Goal: Complete application form: Complete application form

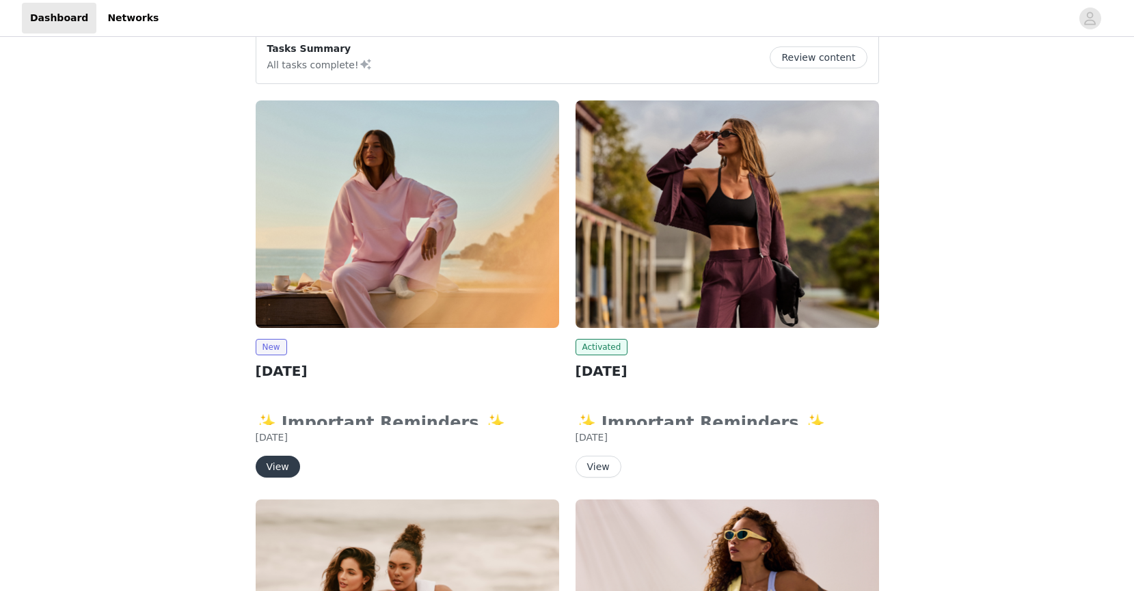
scroll to position [118, 0]
click at [282, 467] on button "View" at bounding box center [278, 466] width 44 height 22
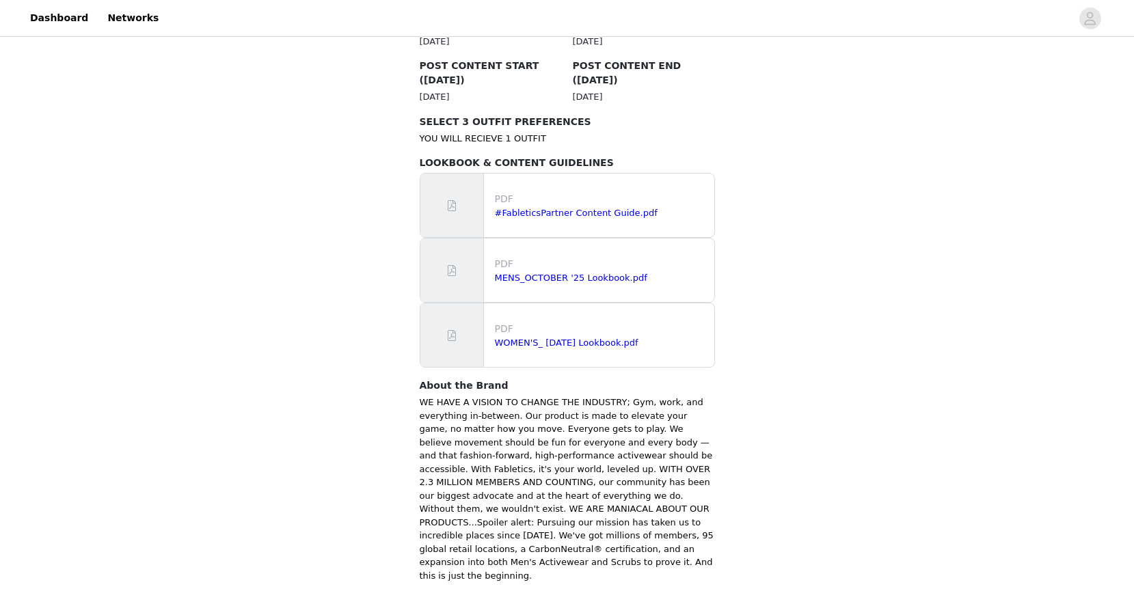
scroll to position [821, 0]
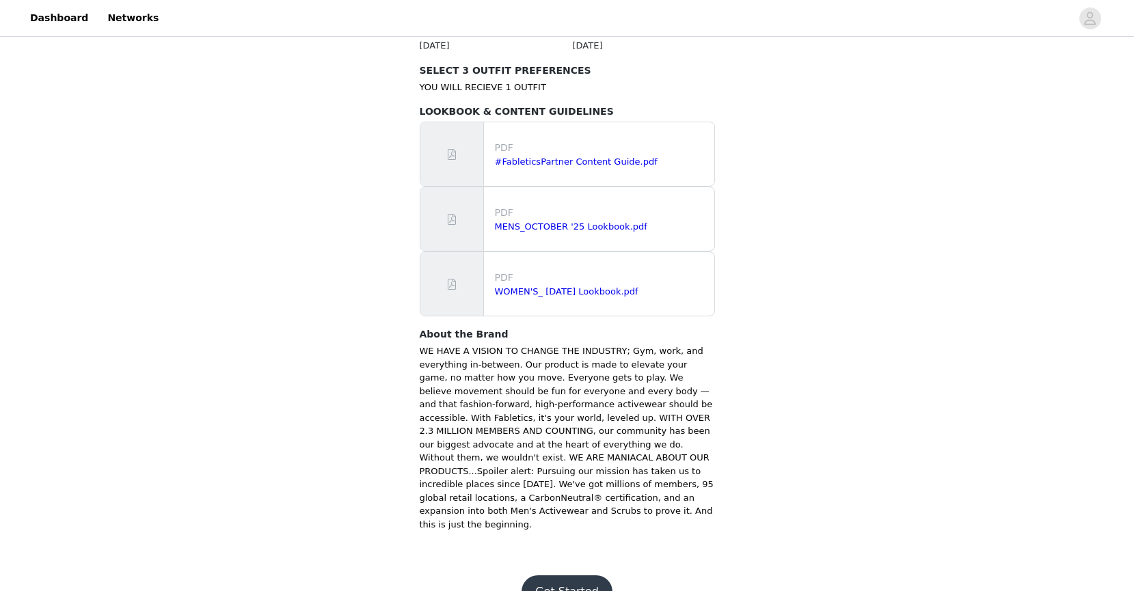
click at [587, 576] on button "Get Started" at bounding box center [567, 592] width 91 height 33
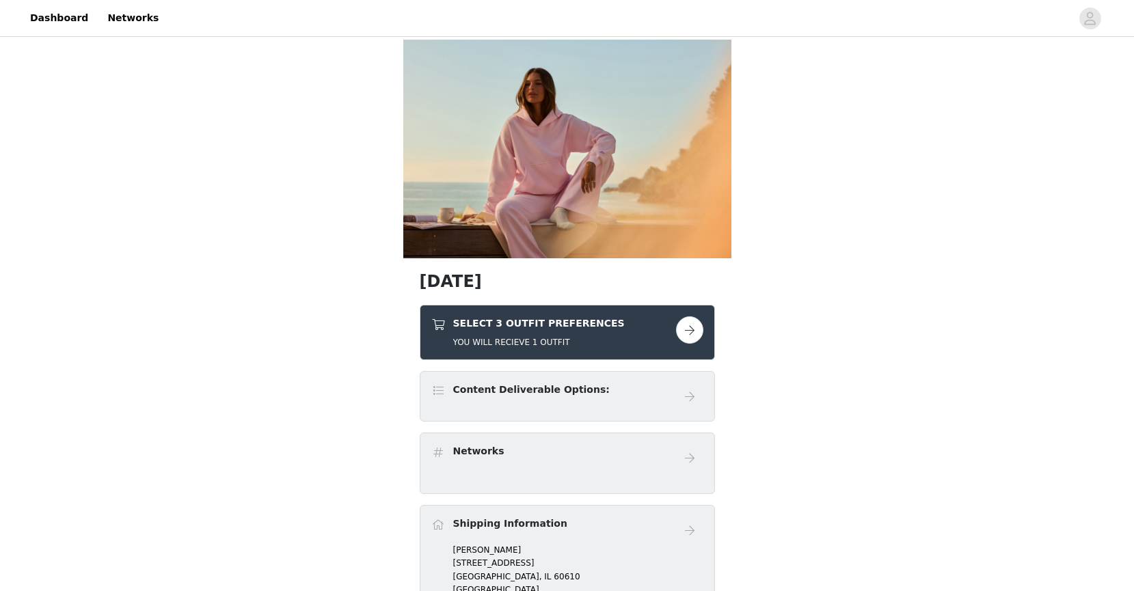
click at [693, 336] on button "button" at bounding box center [689, 330] width 27 height 27
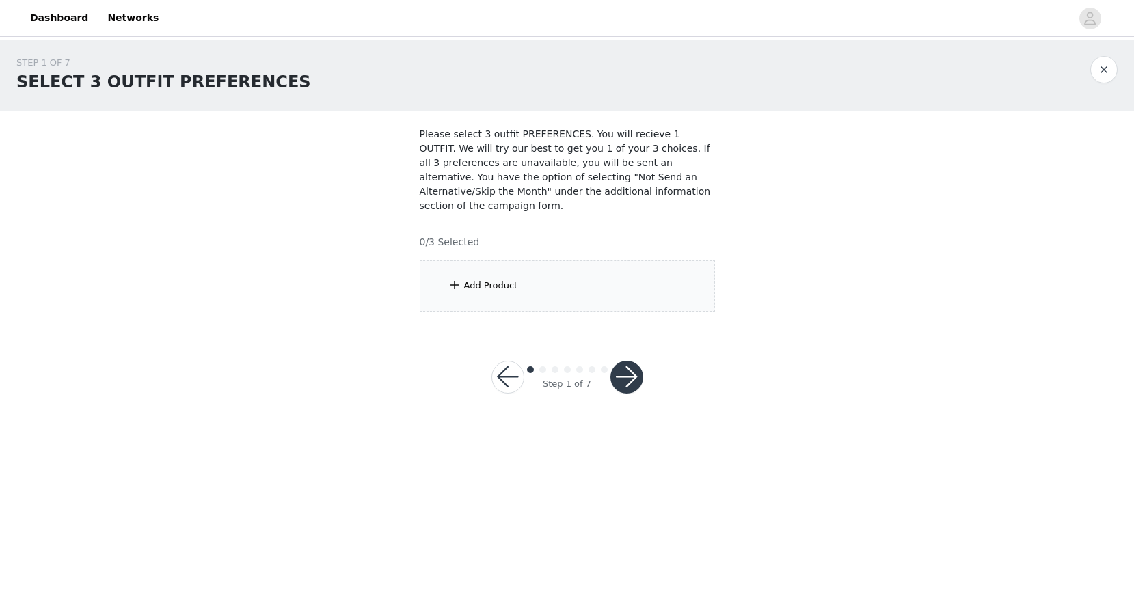
click at [488, 282] on div "Add Product" at bounding box center [491, 286] width 54 height 14
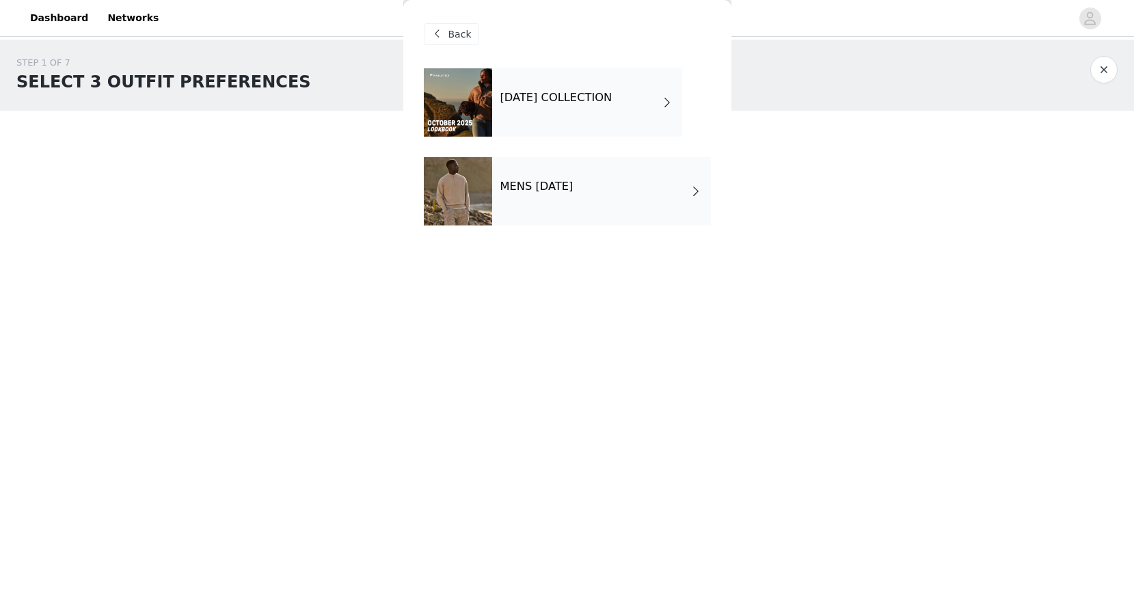
click at [578, 109] on div "[DATE] COLLECTION" at bounding box center [587, 102] width 190 height 68
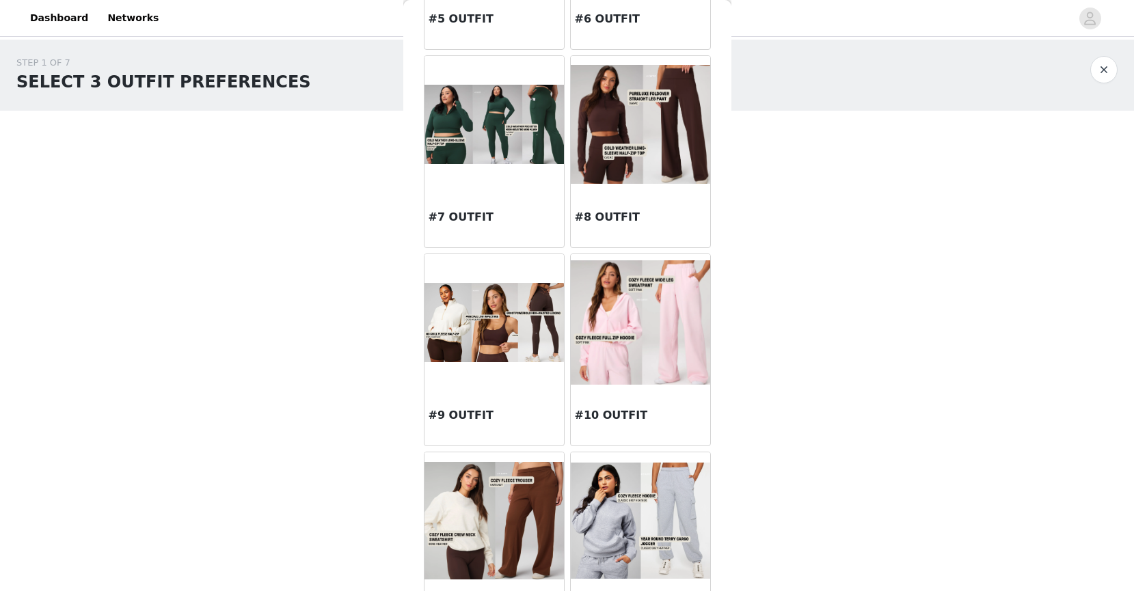
scroll to position [611, 0]
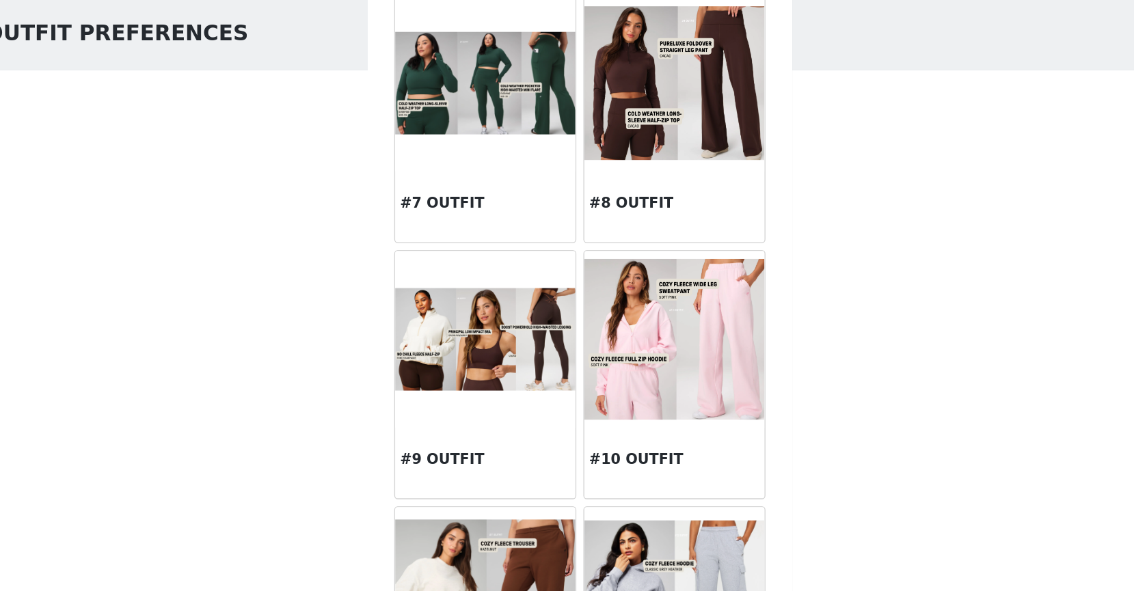
click at [688, 369] on img at bounding box center [640, 319] width 139 height 124
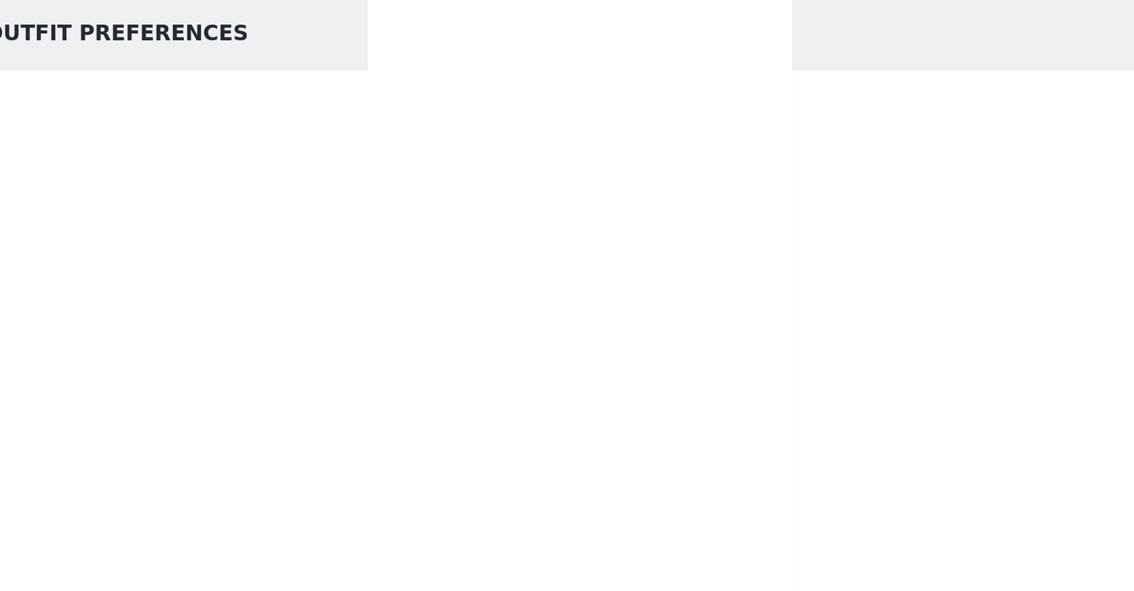
scroll to position [0, 0]
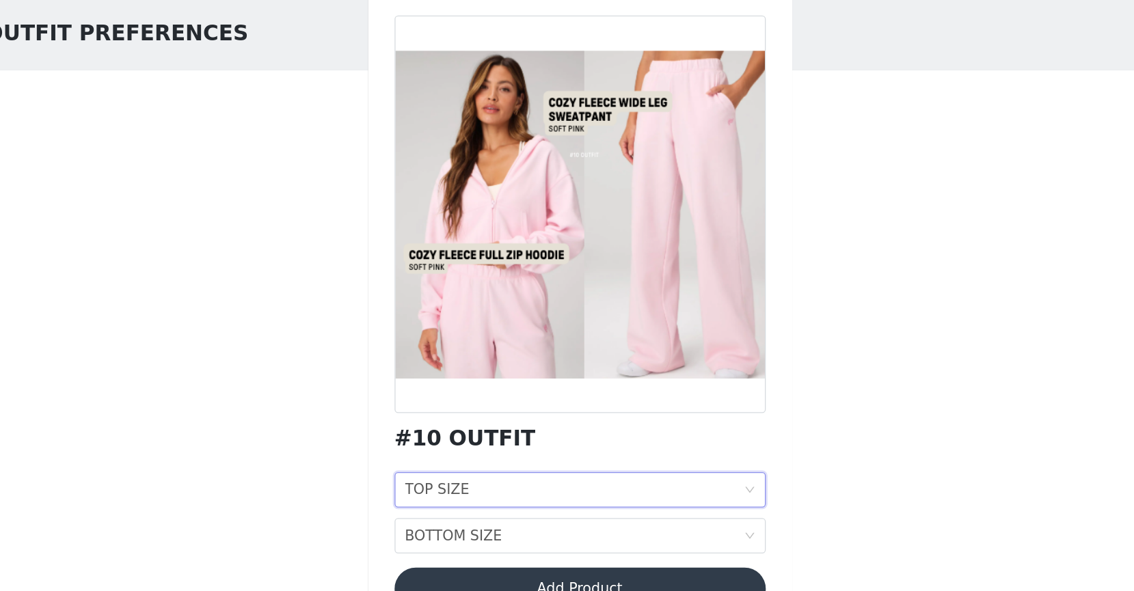
click at [539, 432] on div "TOP SIZE TOP SIZE" at bounding box center [563, 436] width 262 height 26
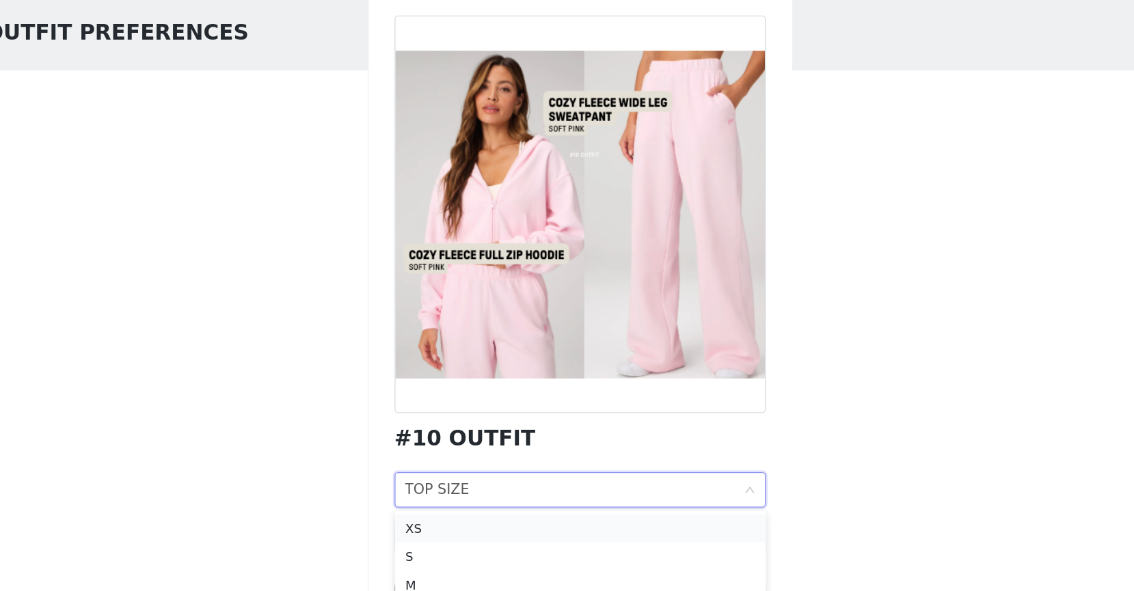
click at [502, 465] on div "XS" at bounding box center [567, 465] width 271 height 15
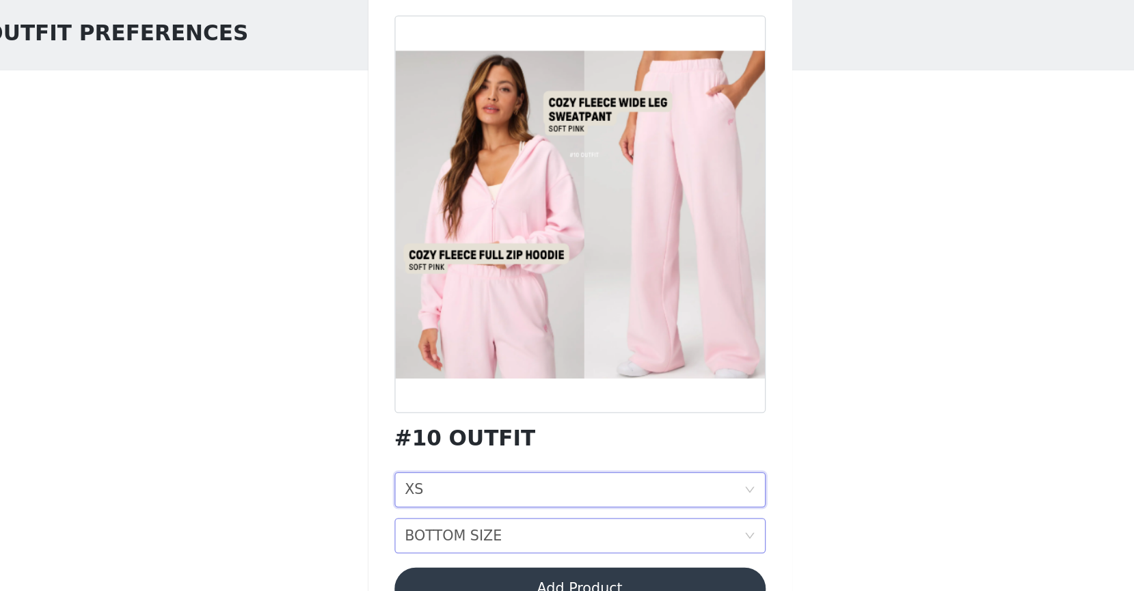
click at [494, 467] on div "BOTTOM SIZE" at bounding box center [469, 471] width 75 height 26
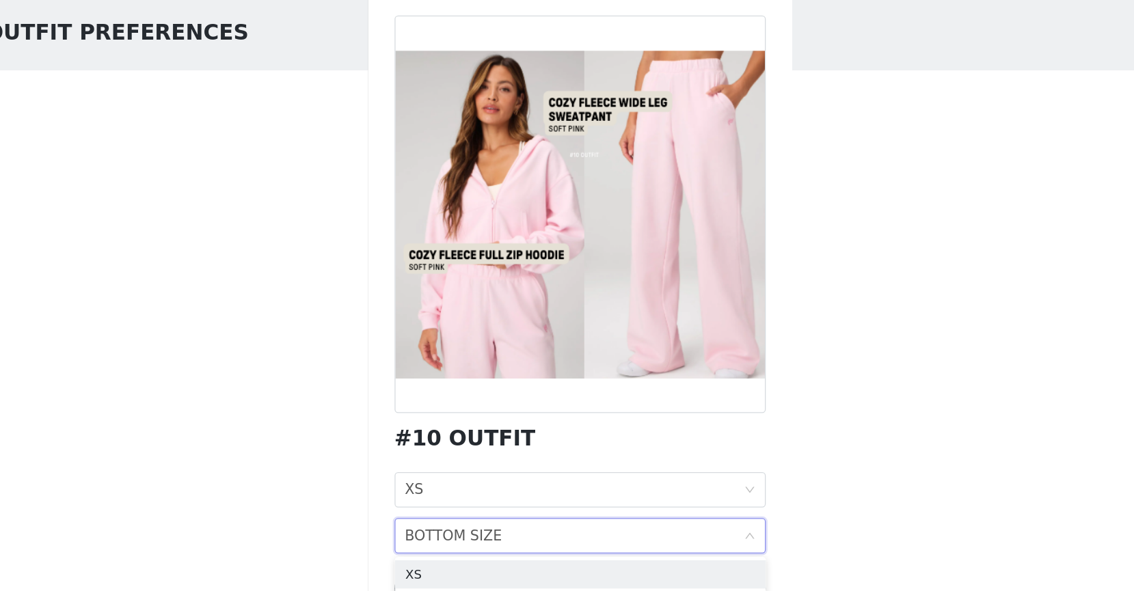
drag, startPoint x: 481, startPoint y: 499, endPoint x: 451, endPoint y: 479, distance: 37.0
click at [481, 498] on div "XS" at bounding box center [567, 501] width 271 height 15
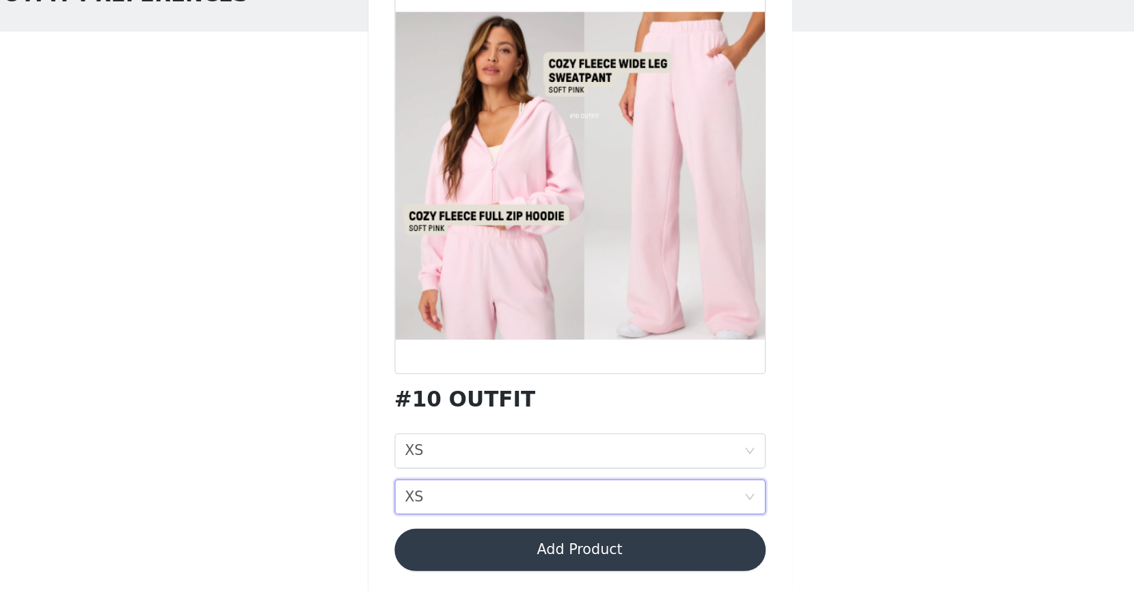
click at [537, 505] on button "Add Product" at bounding box center [567, 512] width 287 height 33
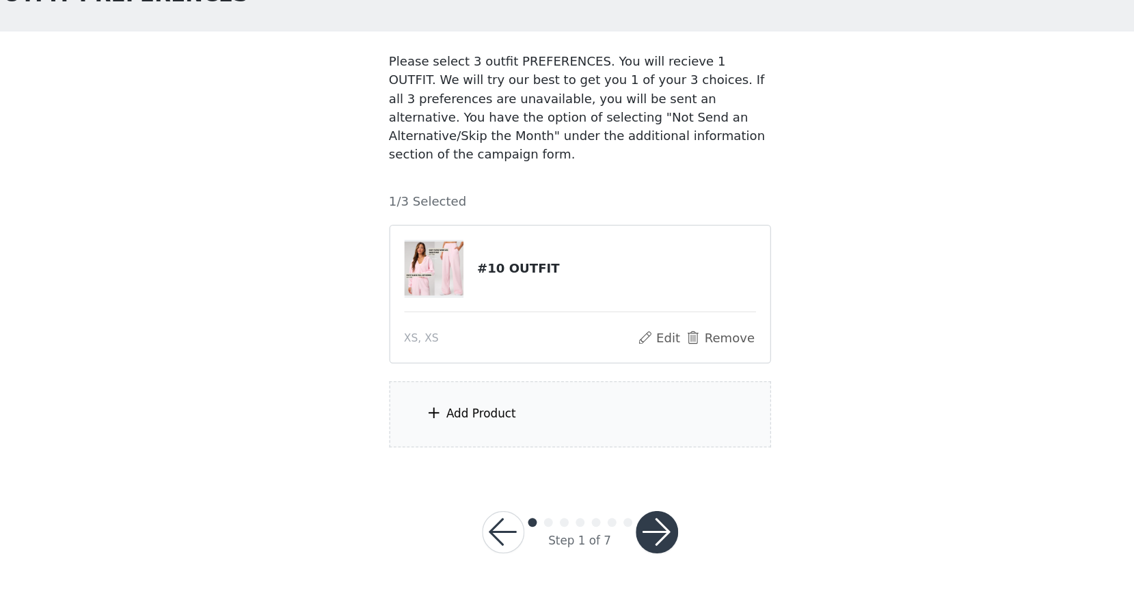
click at [539, 410] on div "Add Product" at bounding box center [567, 407] width 295 height 51
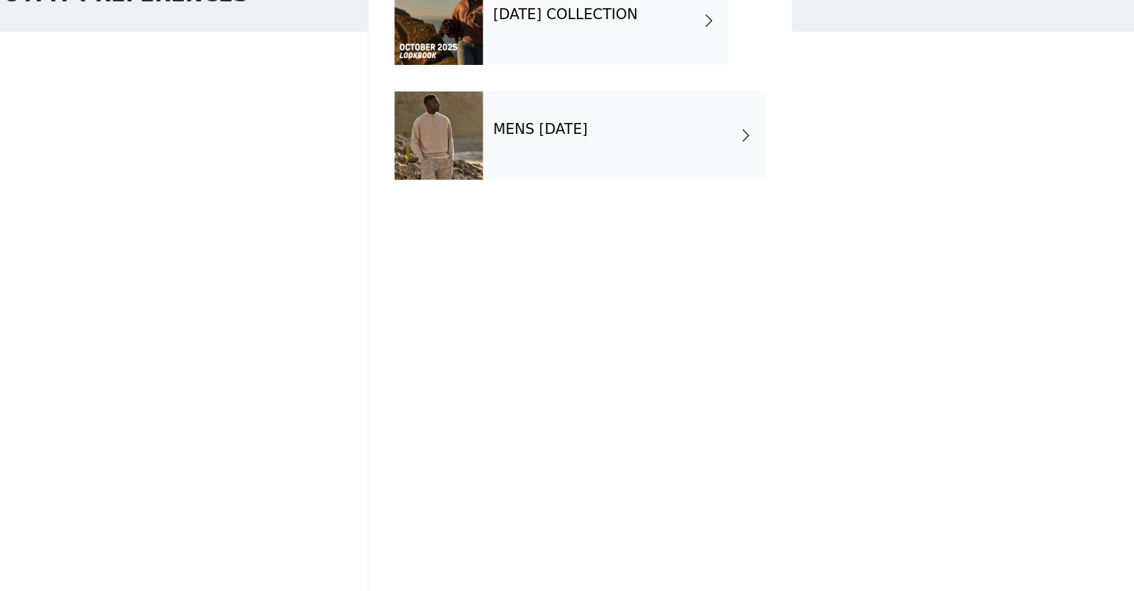
click at [542, 114] on div "[DATE] COLLECTION" at bounding box center [587, 102] width 190 height 68
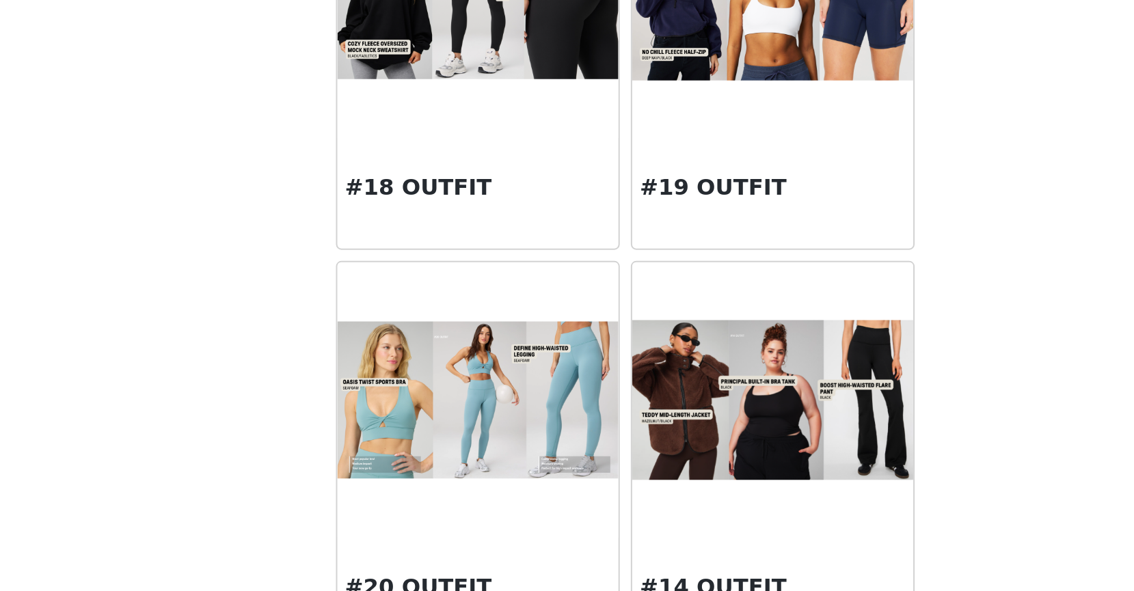
scroll to position [1457, 0]
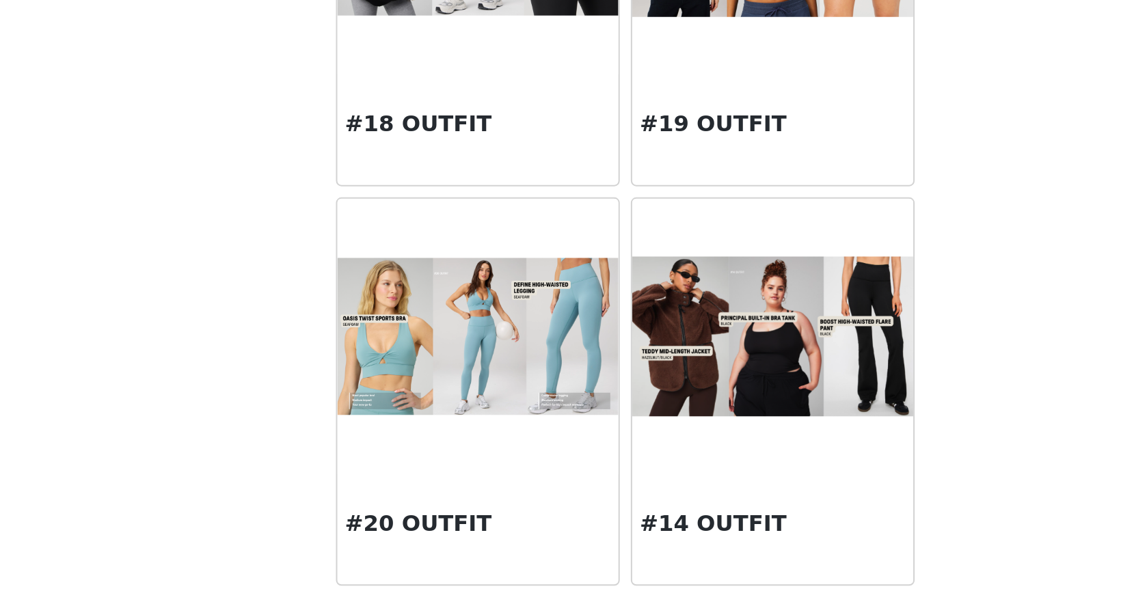
click at [739, 457] on div "STEP 1 OF 7 SELECT 3 OUTFIT PREFERENCES Please select 3 outfit PREFERENCES. You…" at bounding box center [567, 294] width 1134 height 508
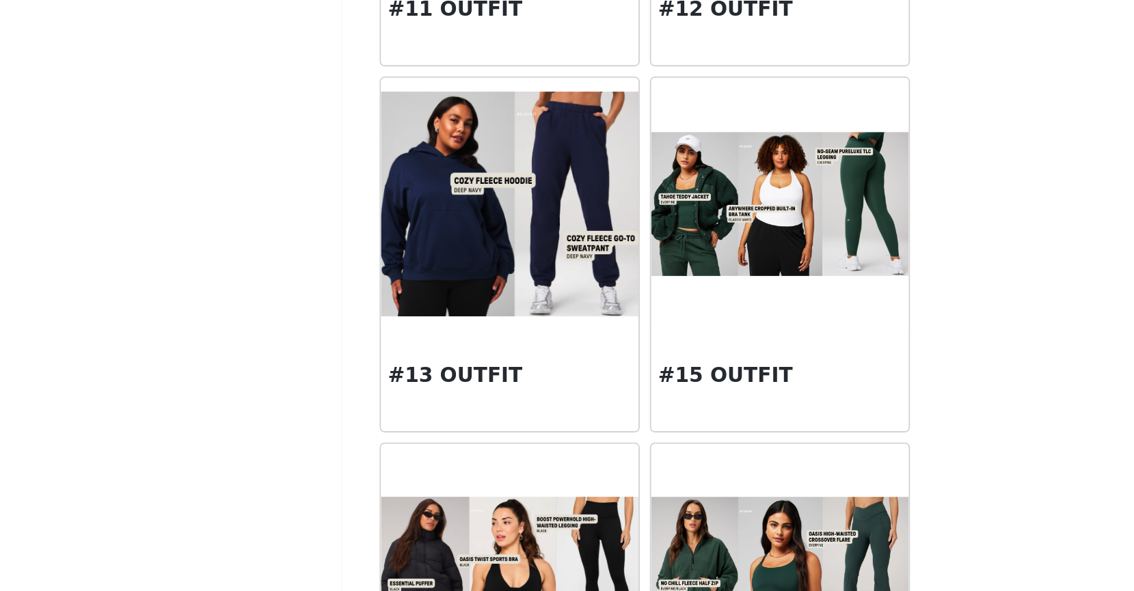
scroll to position [943, 0]
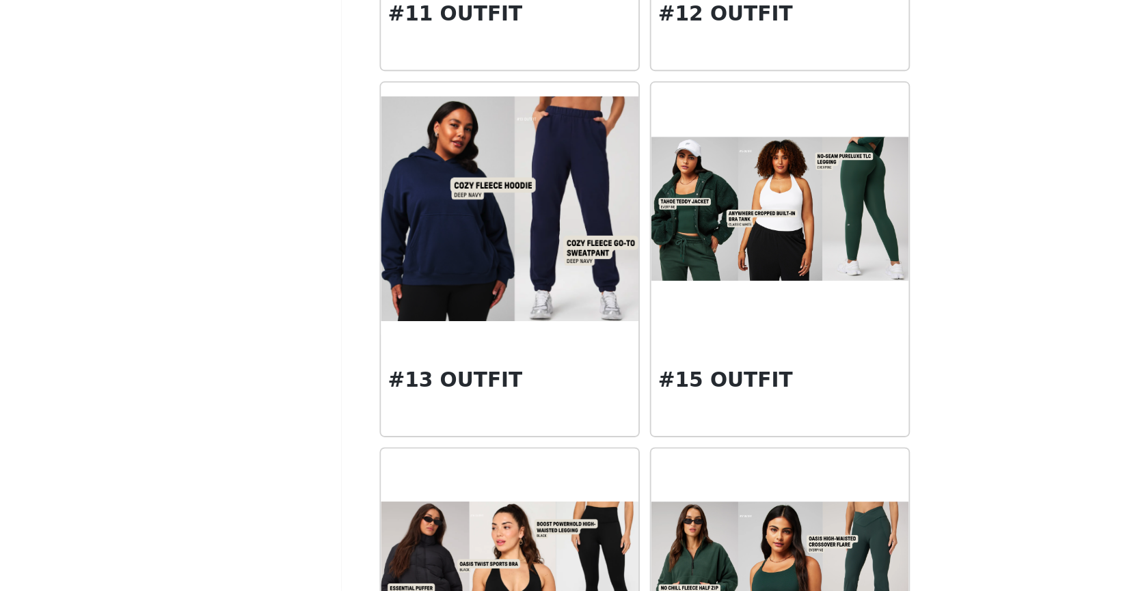
click at [642, 405] on img at bounding box center [640, 384] width 139 height 79
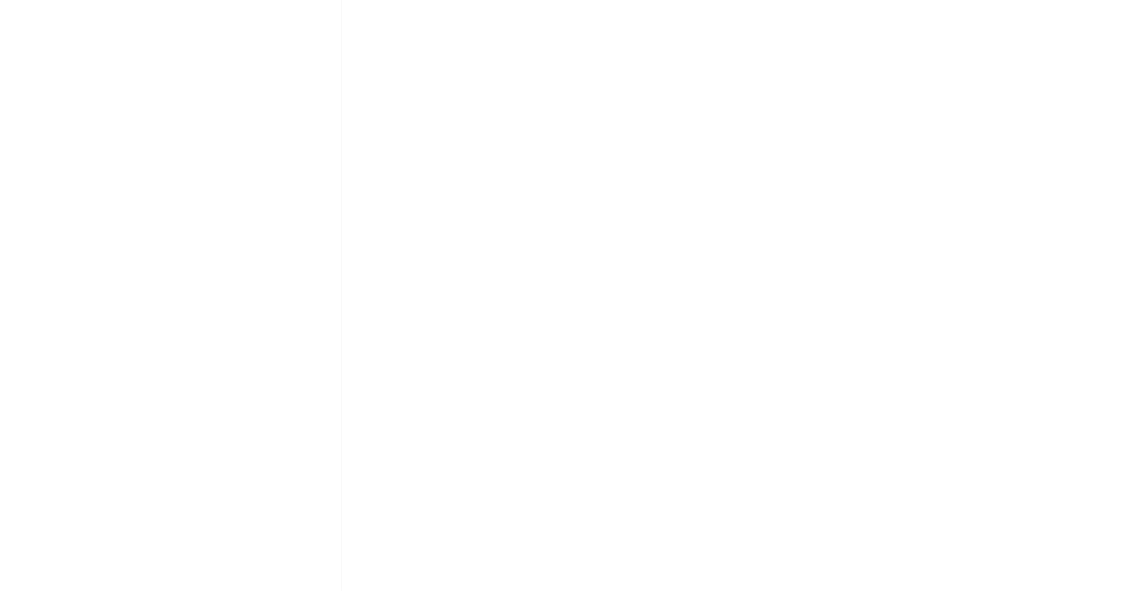
scroll to position [0, 0]
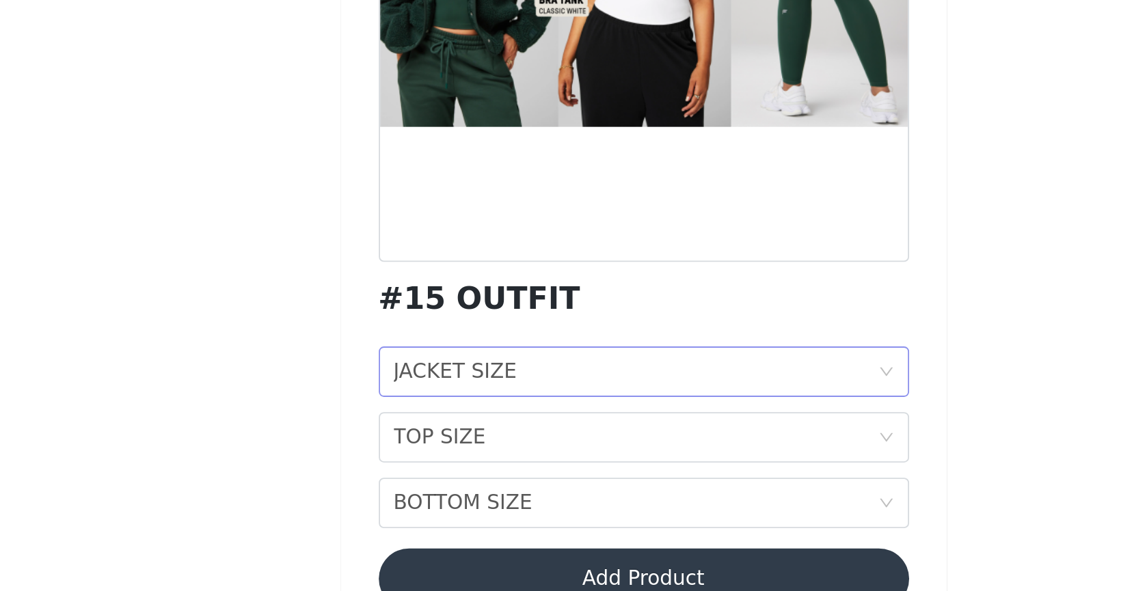
click at [545, 435] on div "JACKET SIZE JACKET SIZE" at bounding box center [563, 436] width 262 height 26
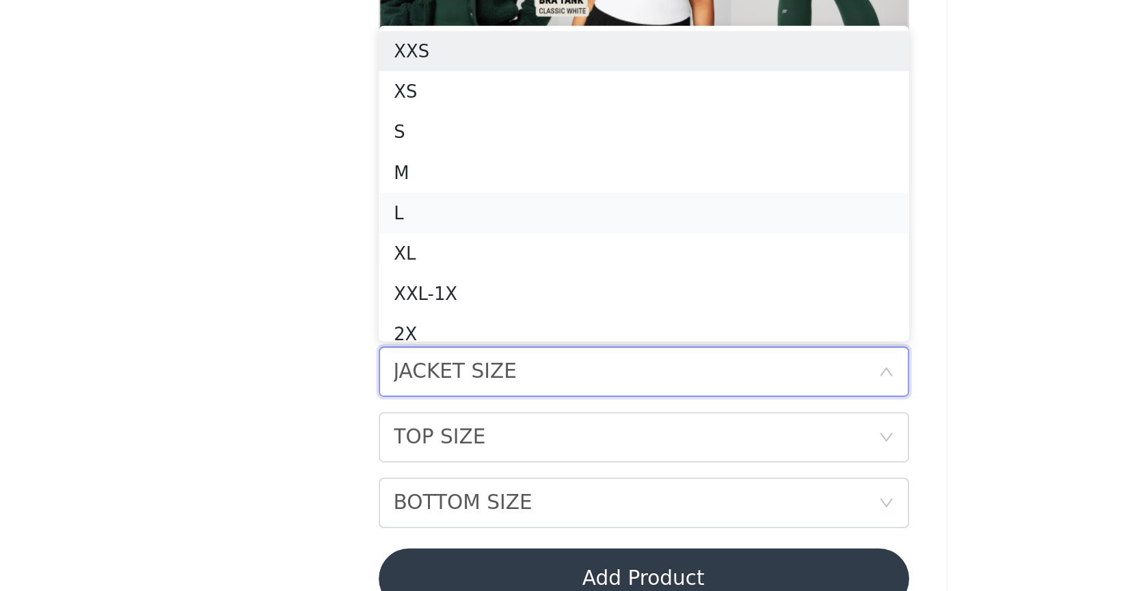
scroll to position [7, 0]
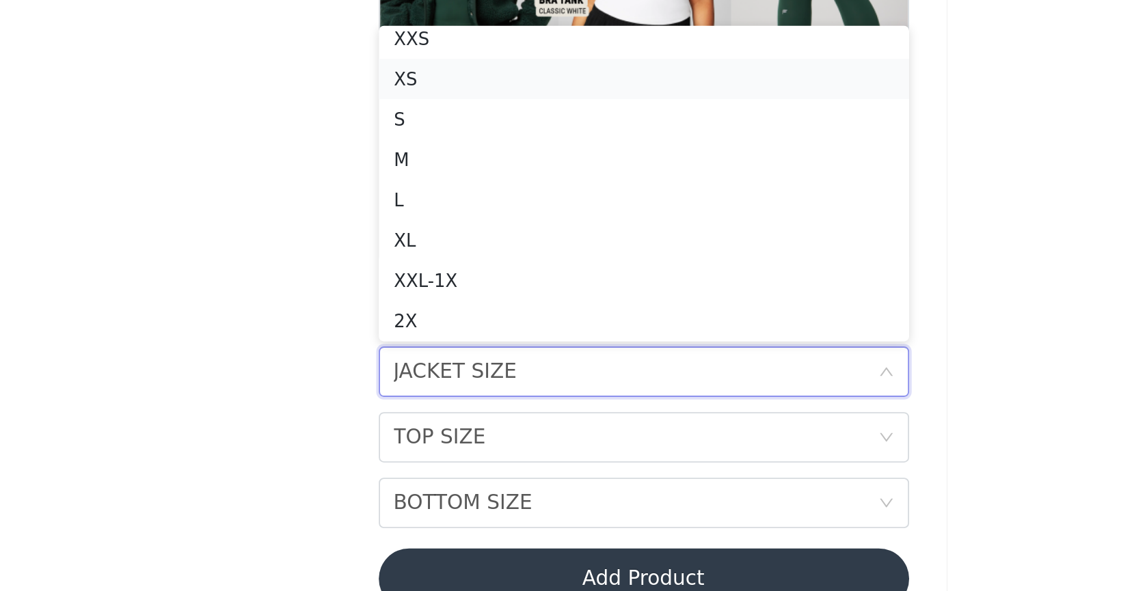
click at [519, 274] on div "XS" at bounding box center [567, 276] width 271 height 15
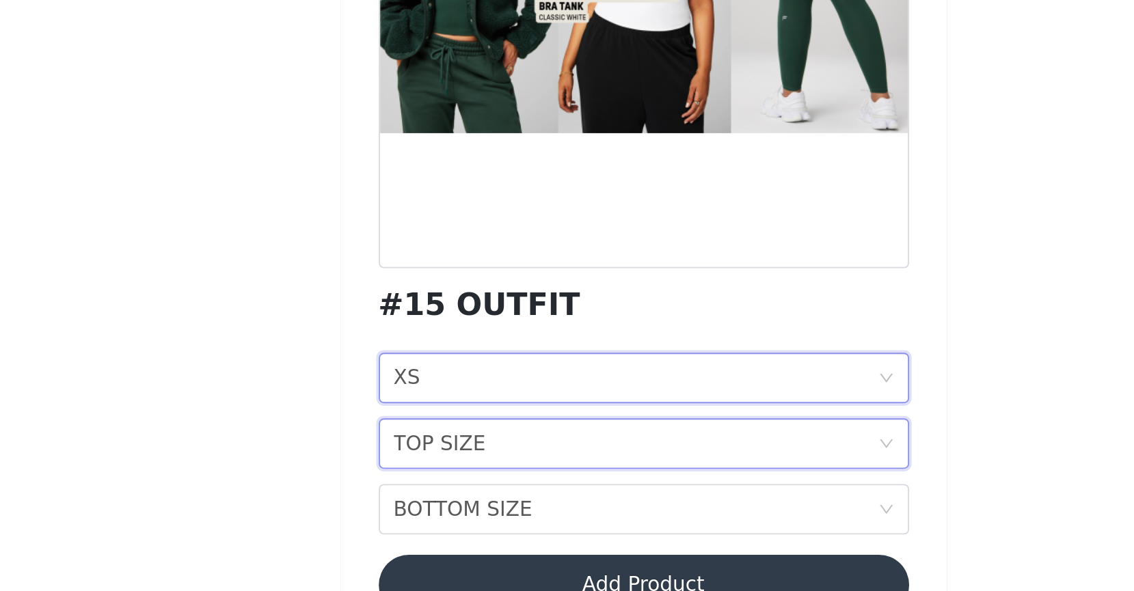
click at [511, 469] on div "TOP SIZE TOP SIZE" at bounding box center [563, 471] width 262 height 26
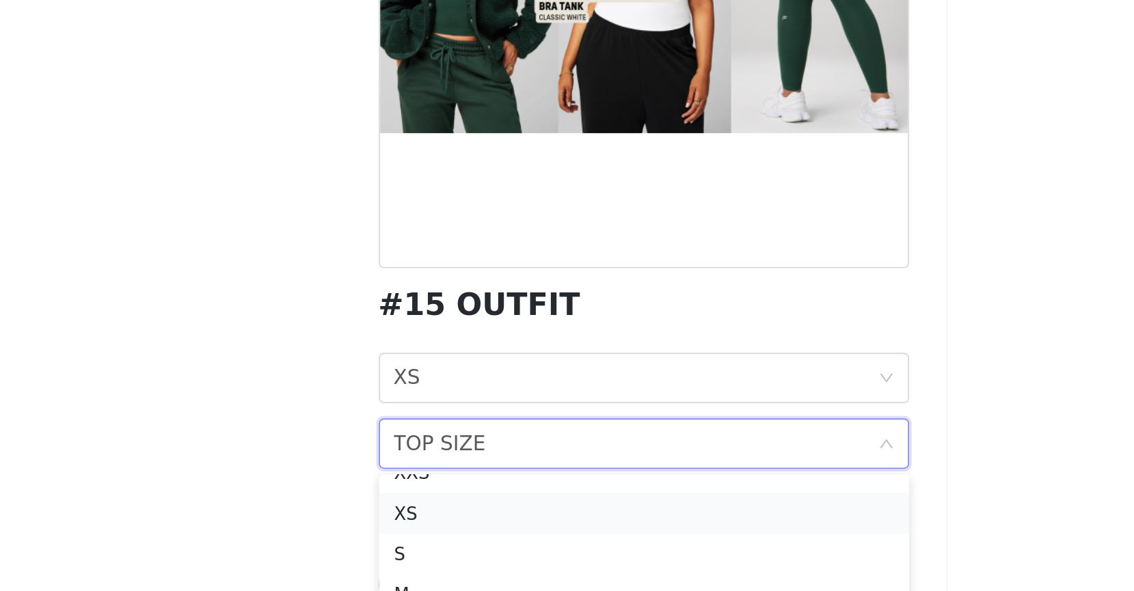
scroll to position [15, 0]
click at [513, 529] on div "S" at bounding box center [567, 529] width 271 height 15
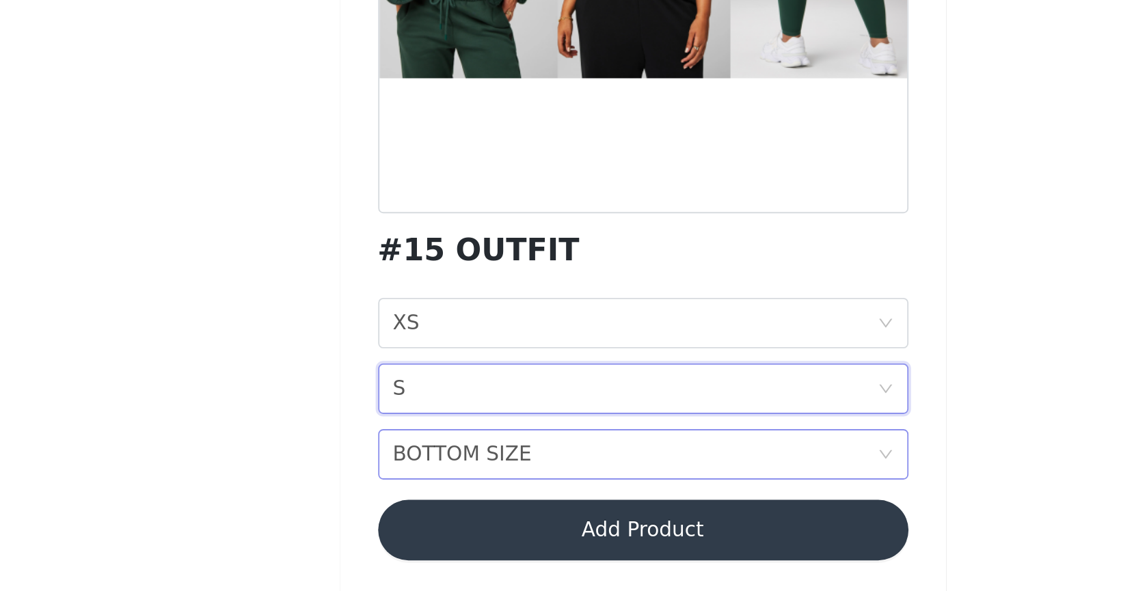
click at [555, 508] on div "BOTTOM SIZE BOTTOM SIZE" at bounding box center [563, 507] width 262 height 26
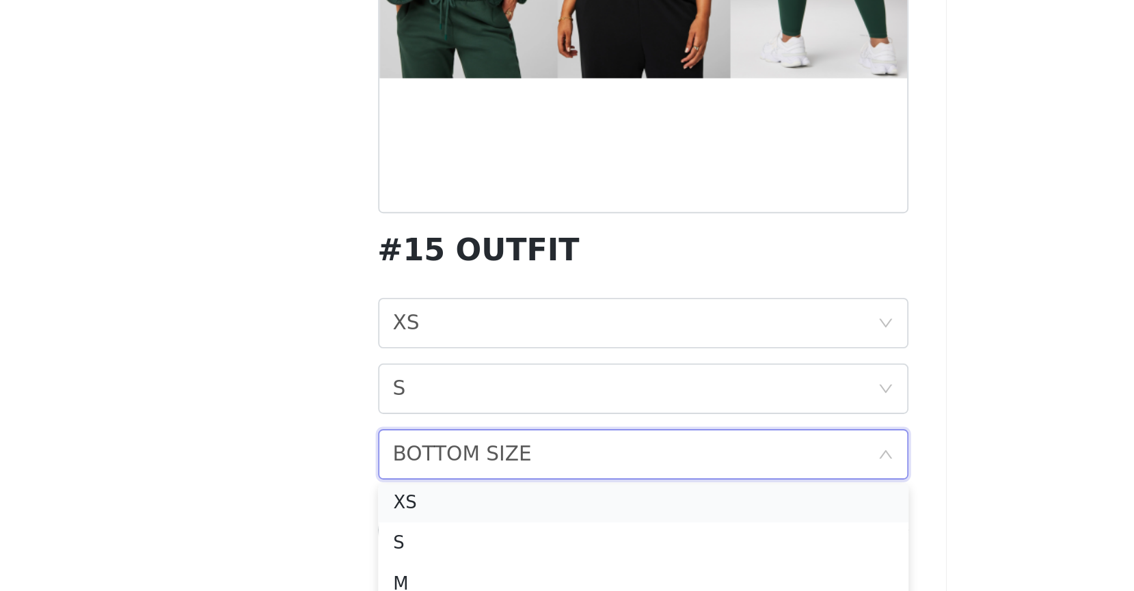
scroll to position [31, 0]
click at [534, 553] on div "S" at bounding box center [567, 549] width 271 height 15
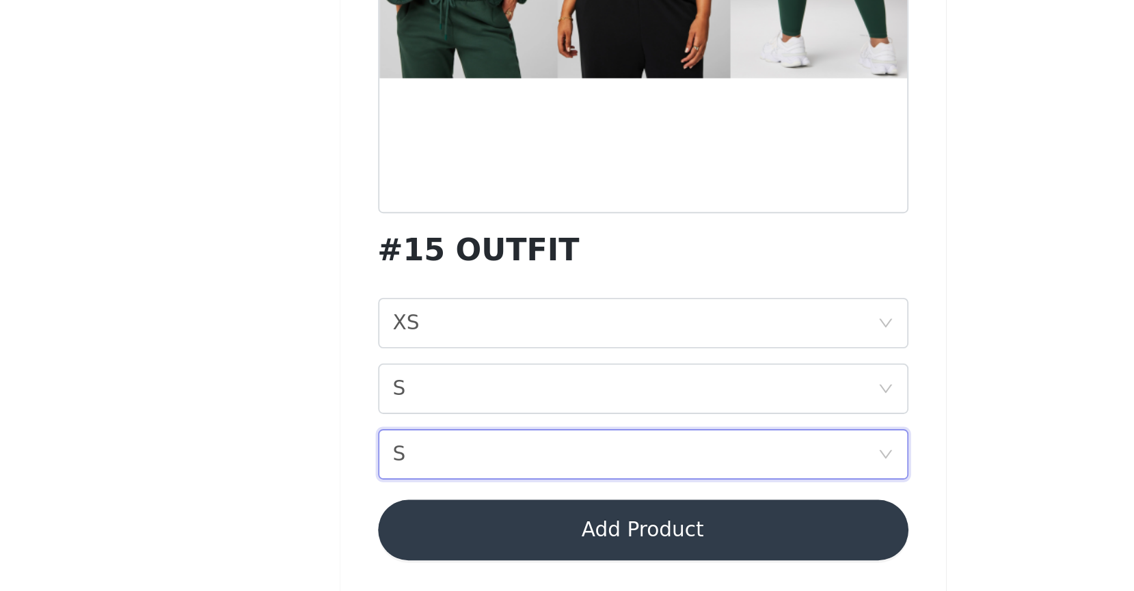
click at [535, 546] on button "Add Product" at bounding box center [567, 547] width 287 height 33
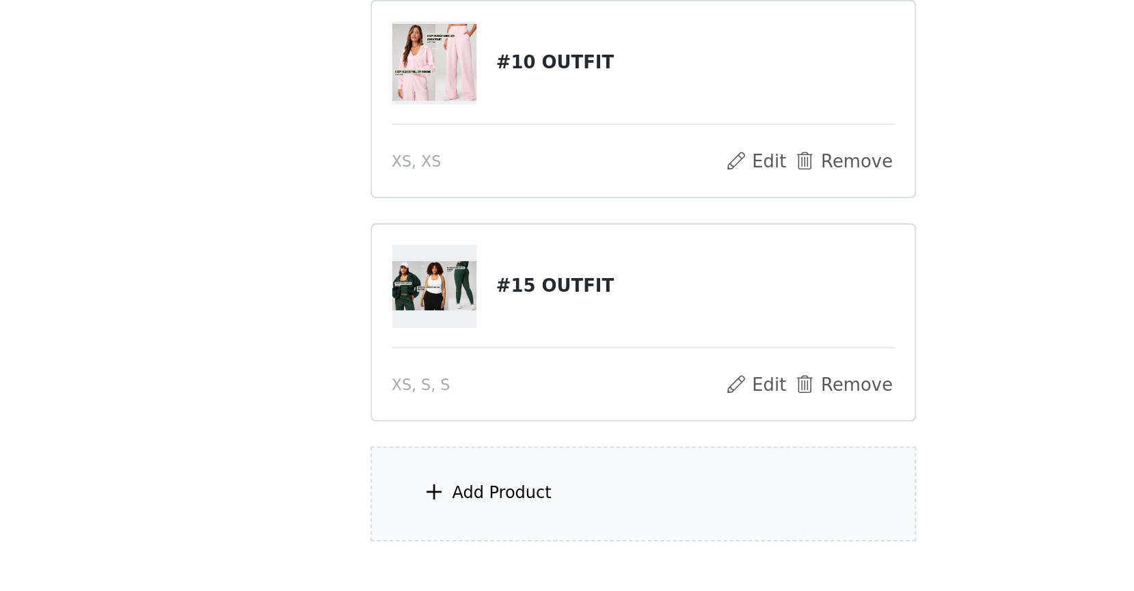
click at [524, 524] on div "Add Product" at bounding box center [567, 528] width 295 height 51
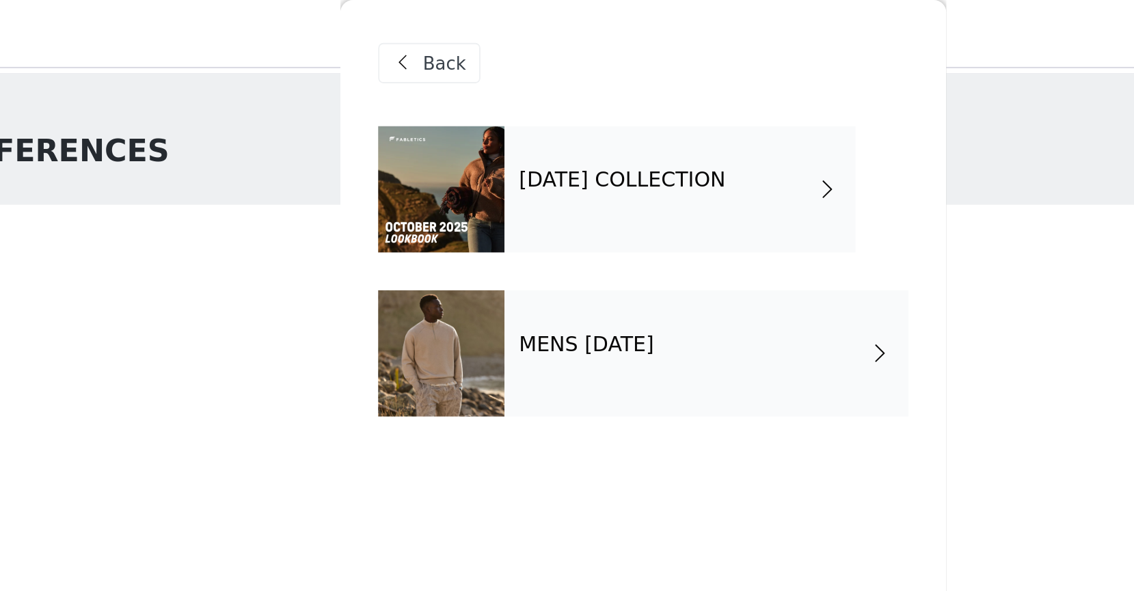
click at [558, 89] on div "[DATE] COLLECTION" at bounding box center [587, 102] width 190 height 68
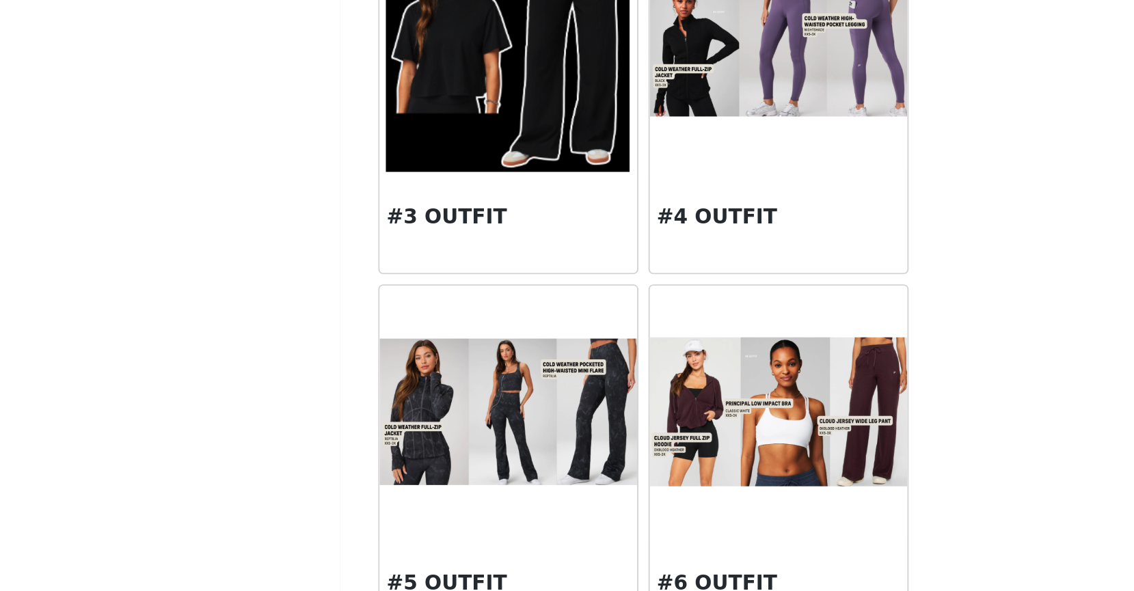
scroll to position [53, 0]
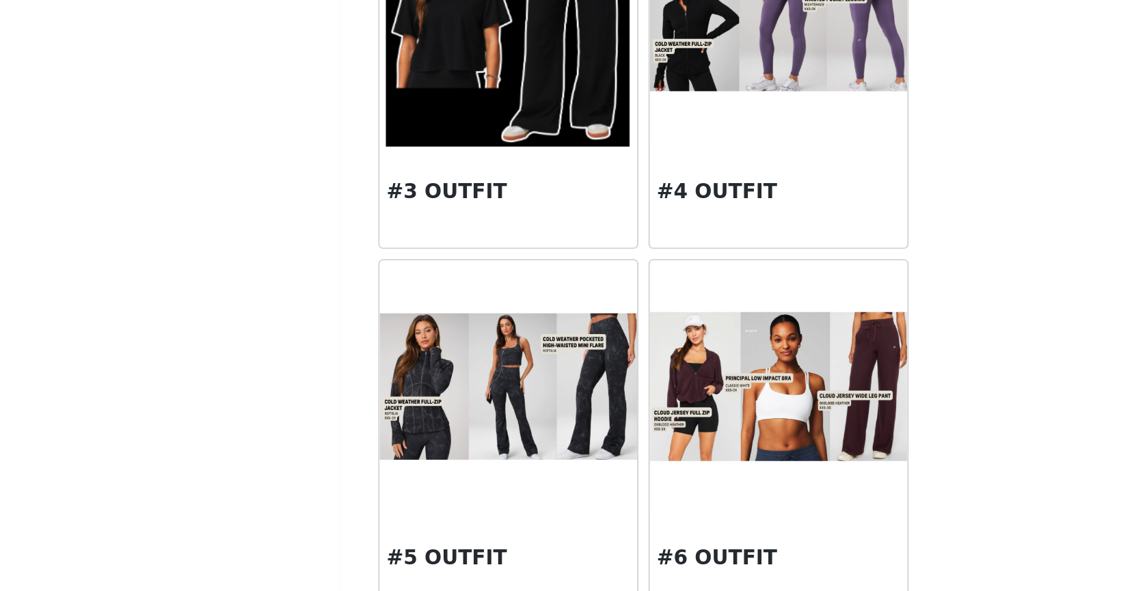
click at [649, 460] on img at bounding box center [640, 480] width 139 height 80
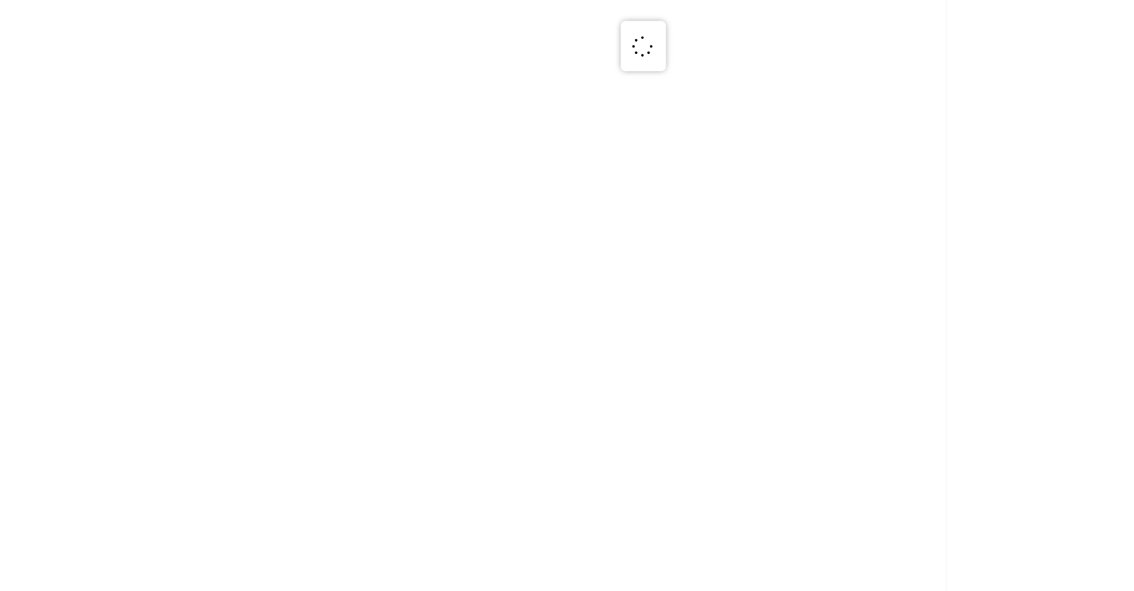
scroll to position [0, 0]
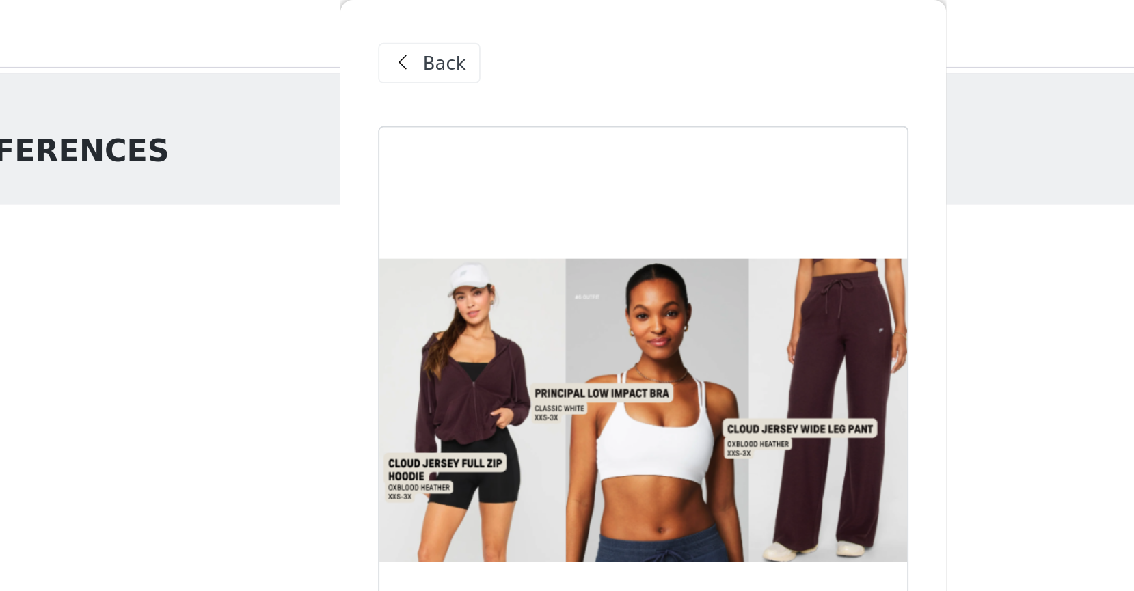
click at [466, 33] on span "Back" at bounding box center [460, 34] width 23 height 14
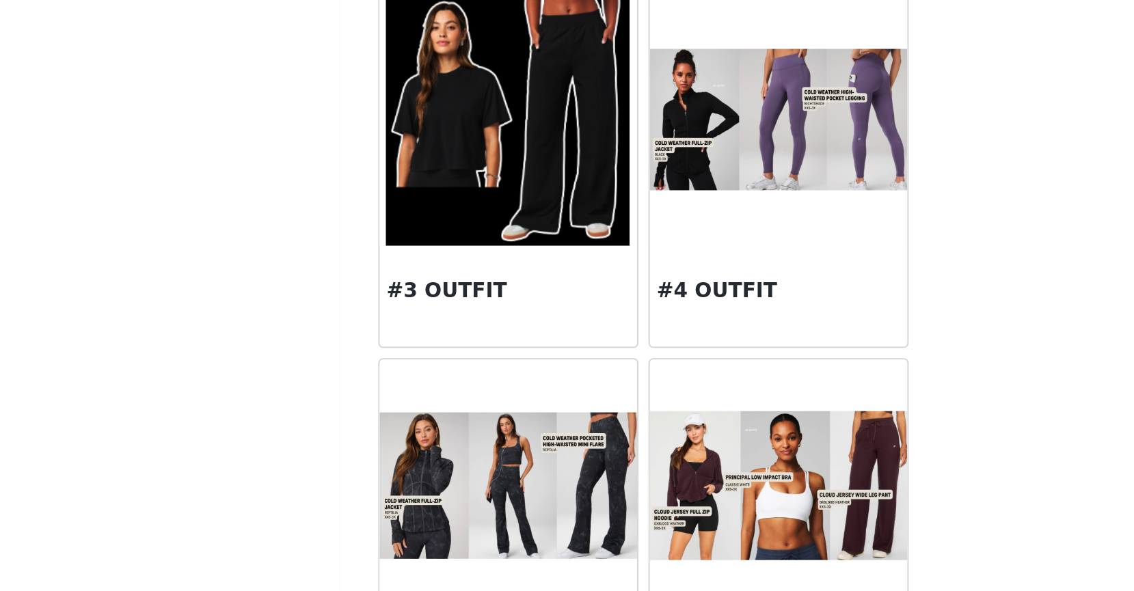
scroll to position [77, 0]
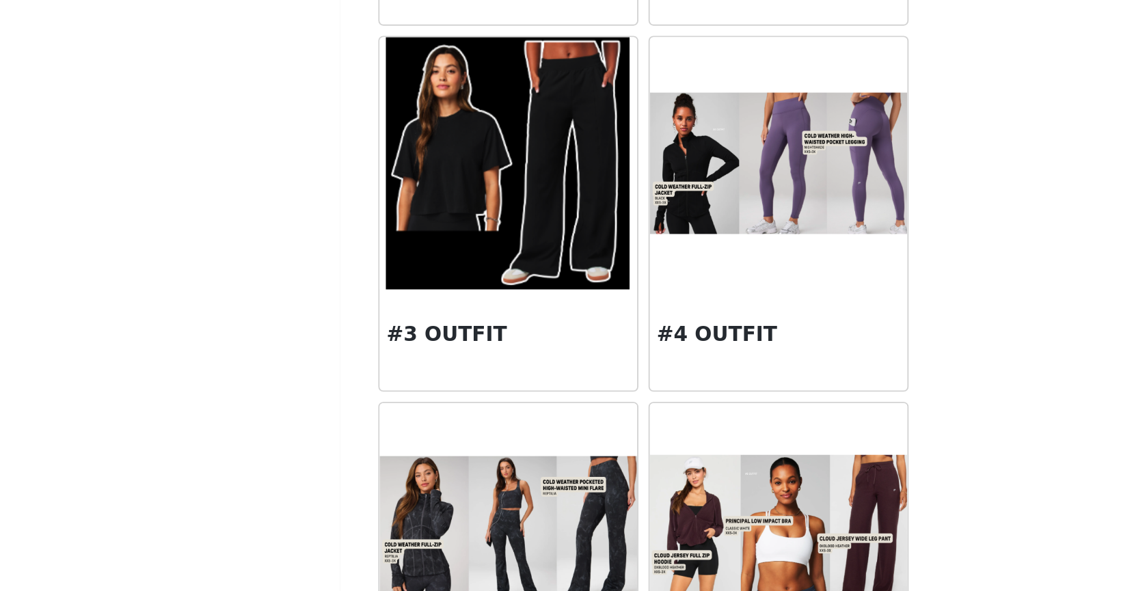
click at [744, 429] on div "STEP 1 OF 7 SELECT 3 OUTFIT PREFERENCES Please select 3 outfit PREFERENCES. You…" at bounding box center [567, 228] width 1134 height 531
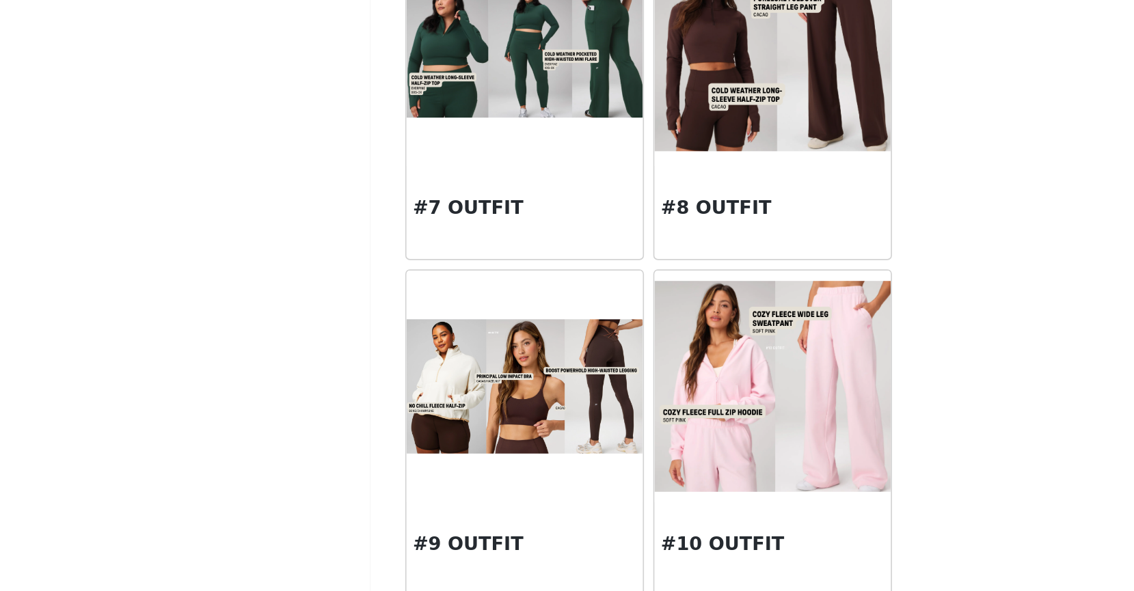
scroll to position [463, 0]
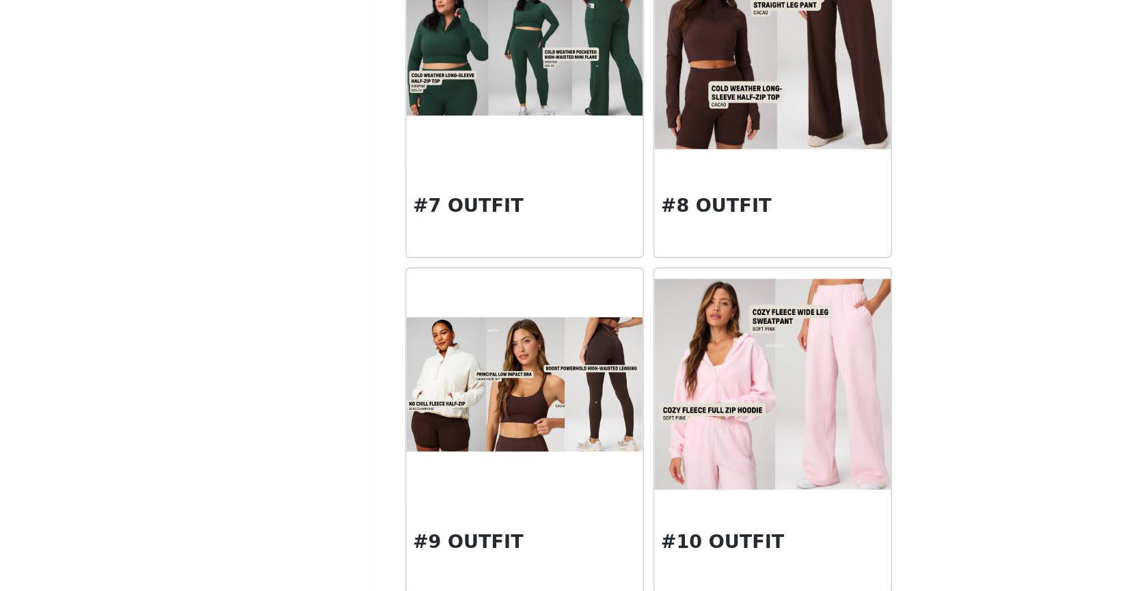
click at [520, 479] on img at bounding box center [494, 467] width 139 height 79
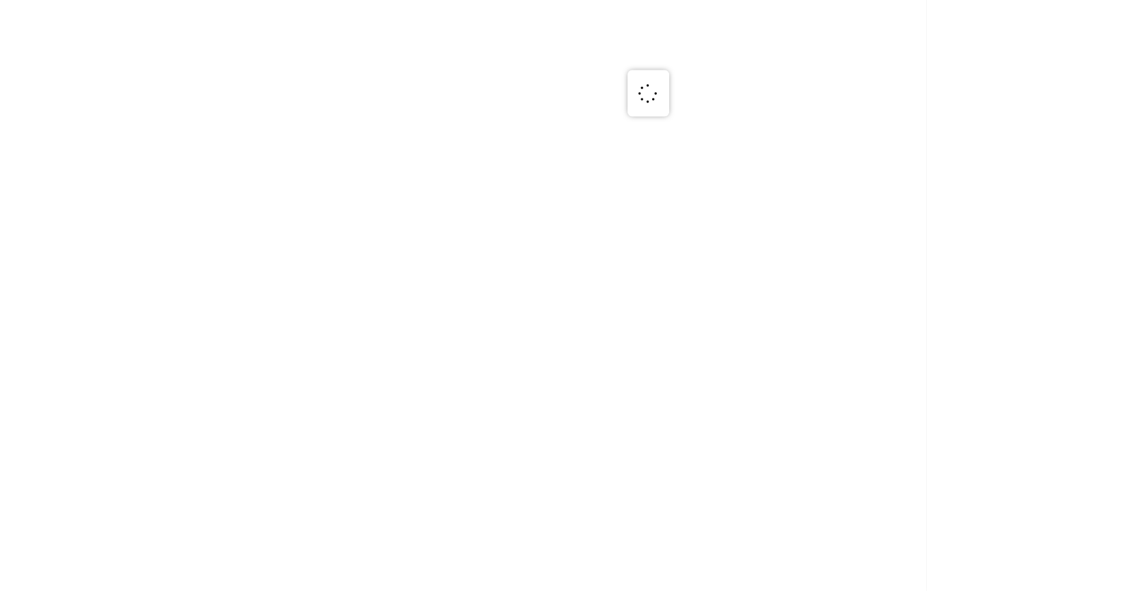
scroll to position [0, 0]
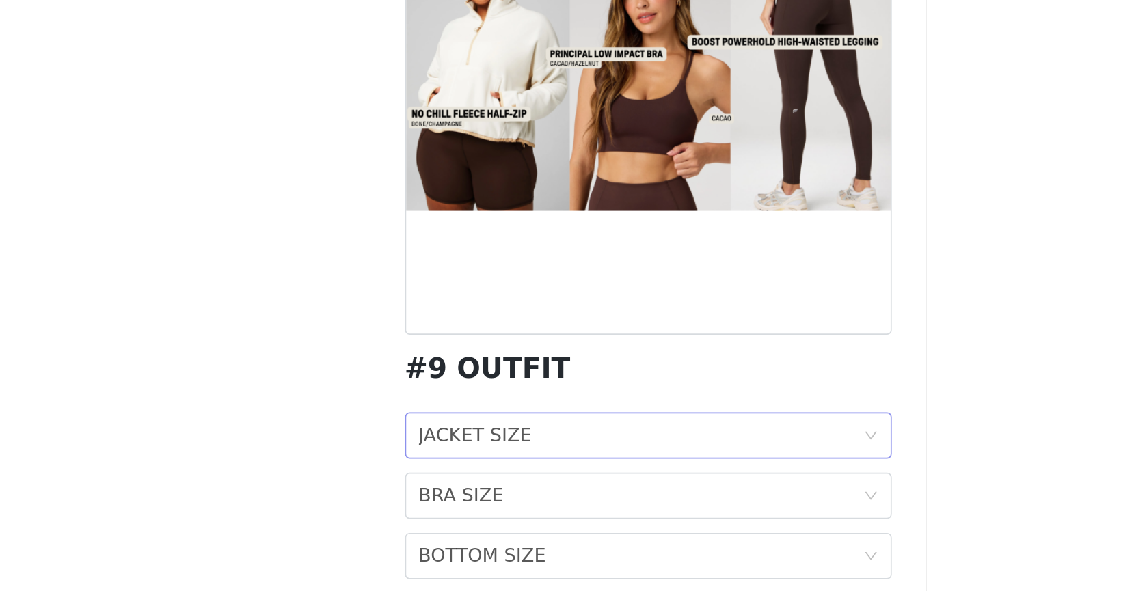
click at [492, 438] on div "JACKET SIZE" at bounding box center [465, 436] width 67 height 26
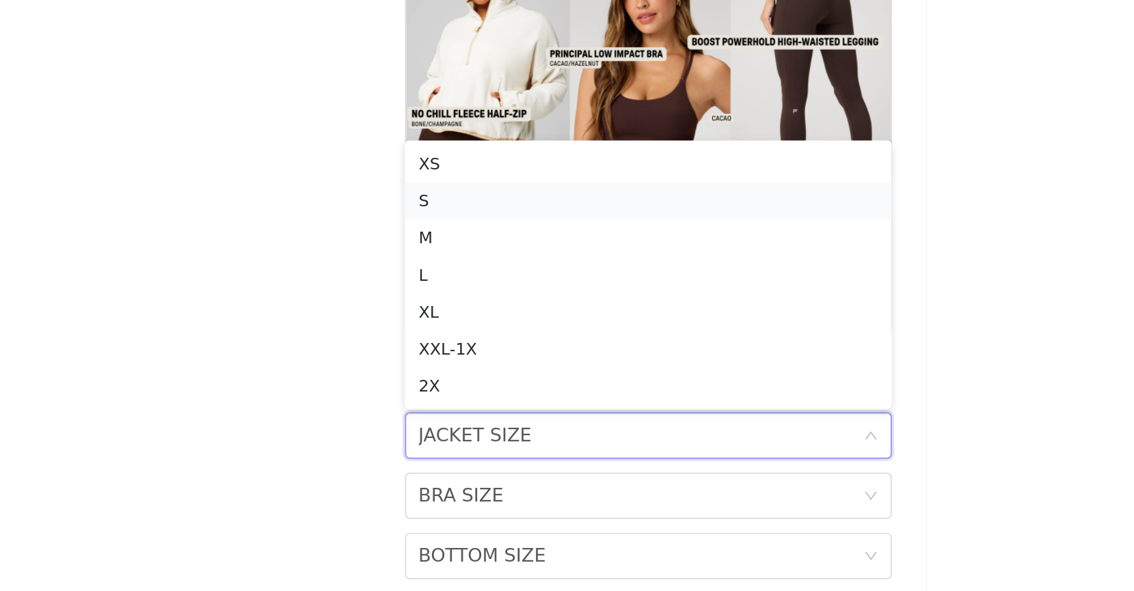
click at [514, 295] on div "S" at bounding box center [567, 296] width 271 height 15
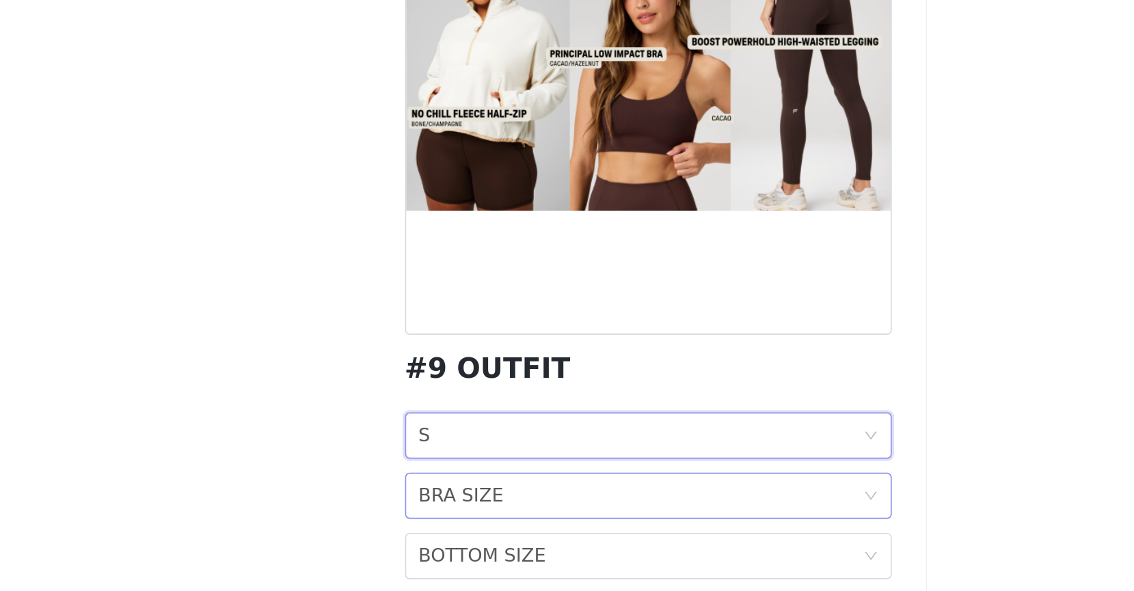
click at [482, 470] on div "BRA SIZE BRA SIZE" at bounding box center [563, 471] width 262 height 26
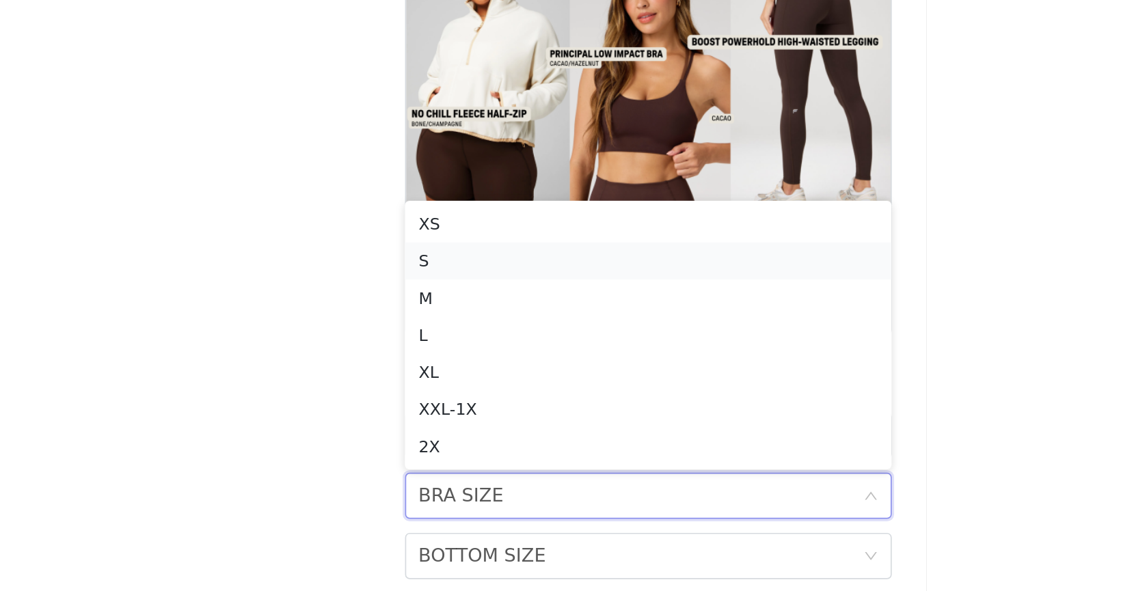
click at [481, 336] on div "S" at bounding box center [567, 332] width 271 height 15
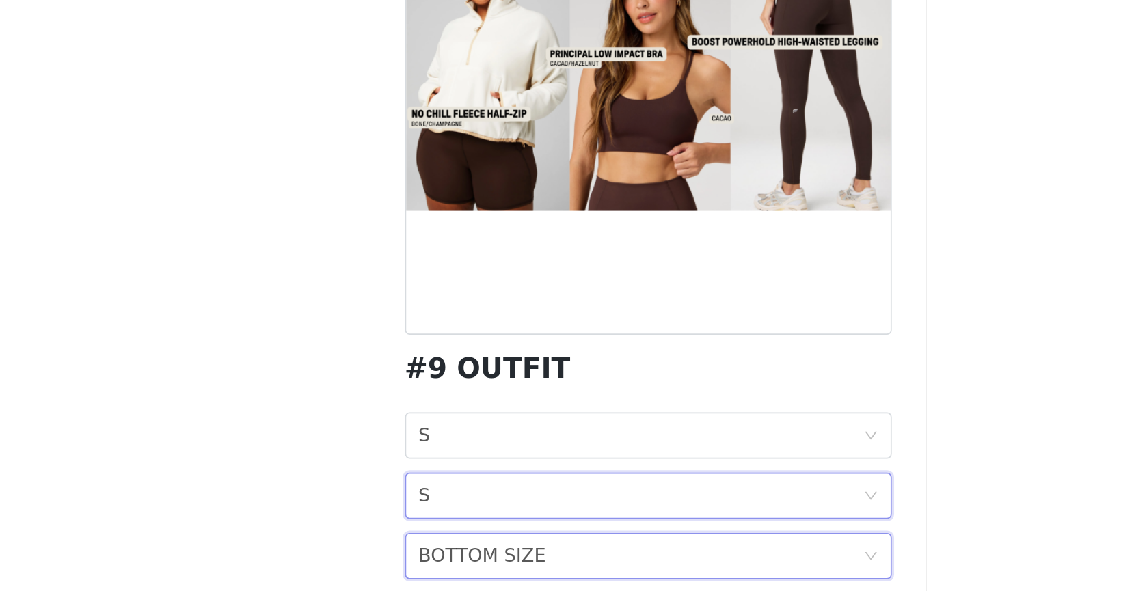
click at [469, 501] on div "BOTTOM SIZE" at bounding box center [469, 507] width 75 height 26
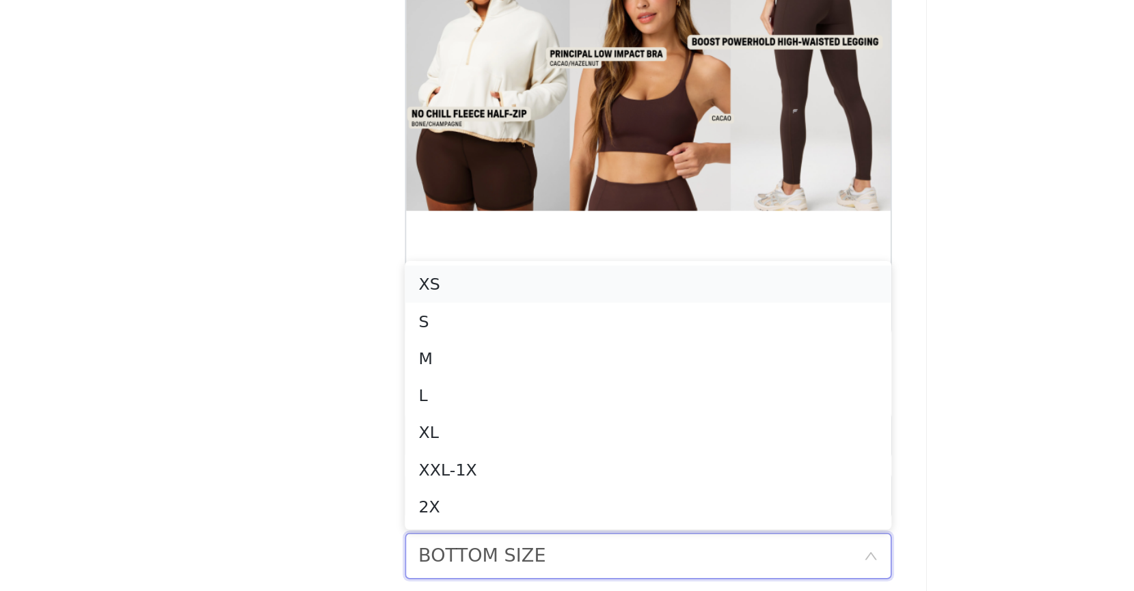
click at [481, 349] on div "XS" at bounding box center [567, 345] width 271 height 15
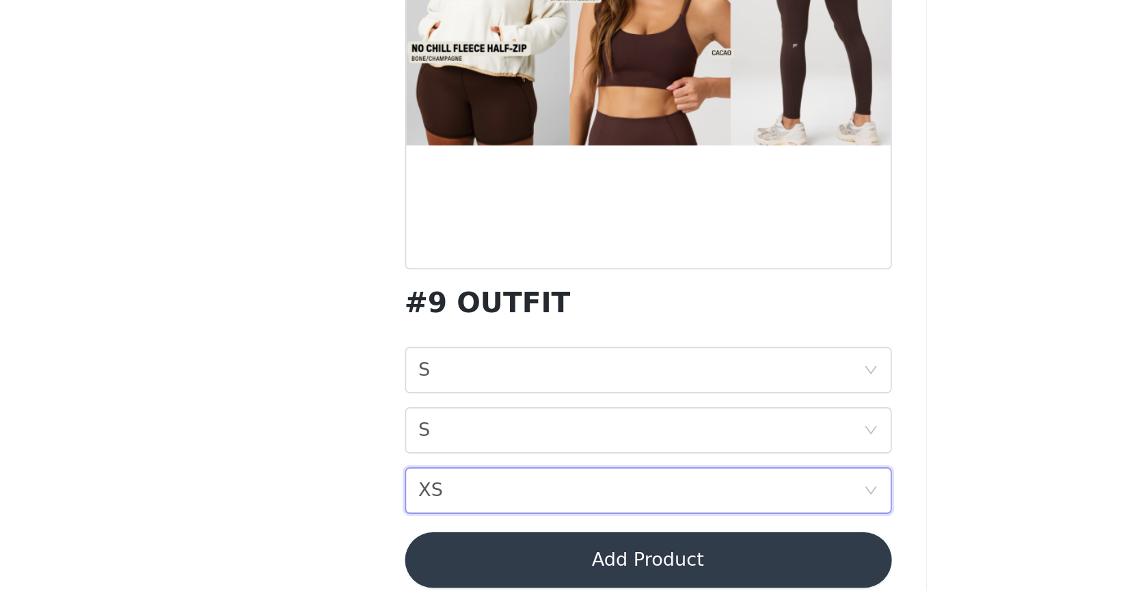
scroll to position [77, 0]
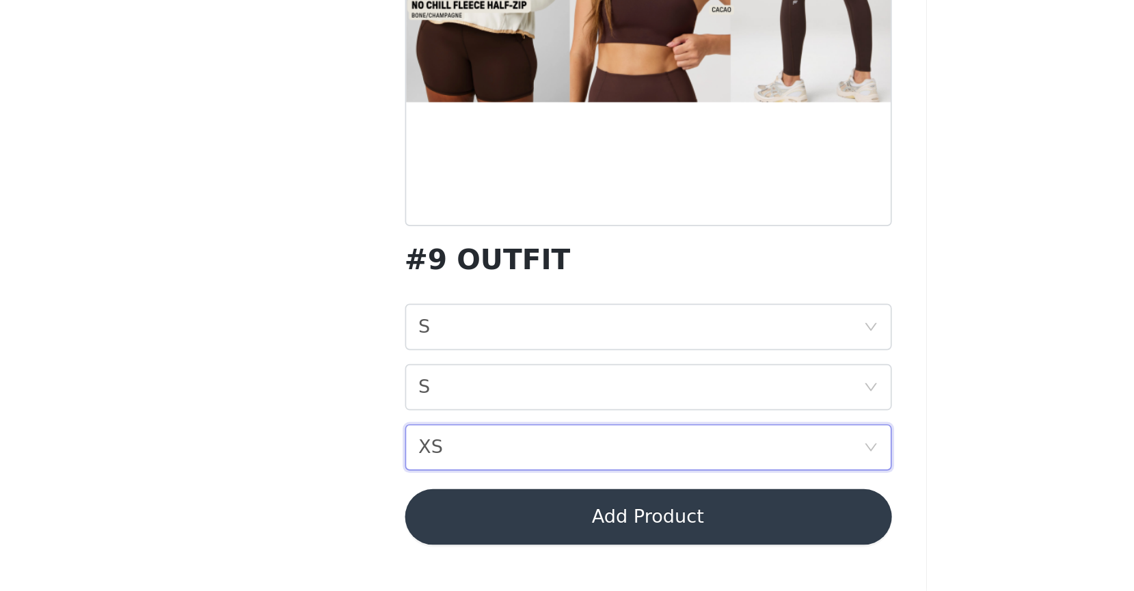
click at [494, 542] on button "Add Product" at bounding box center [567, 547] width 287 height 33
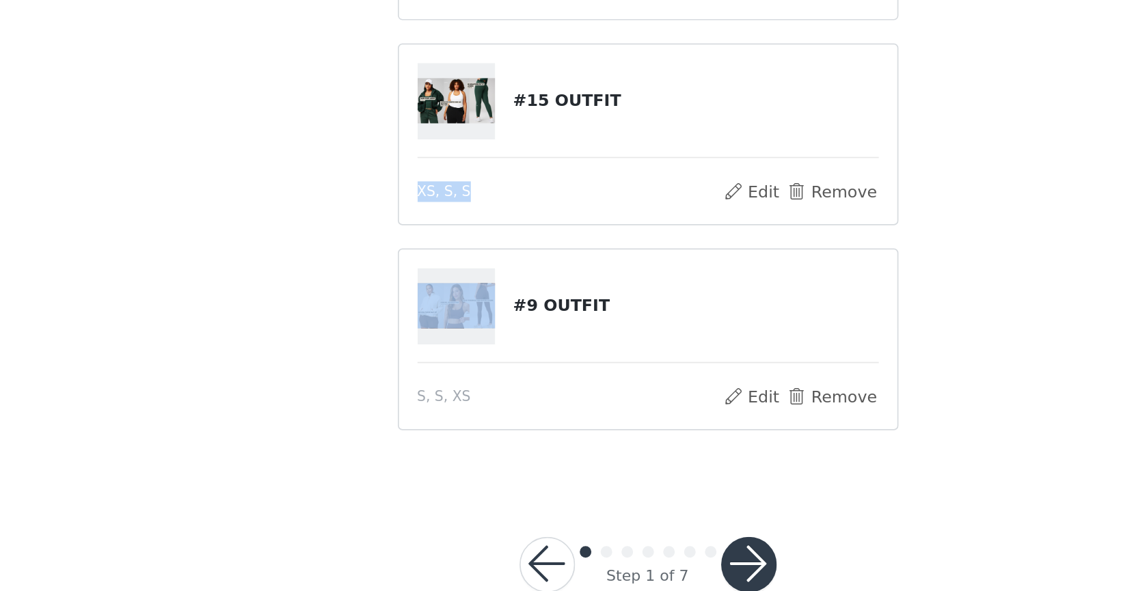
drag, startPoint x: 542, startPoint y: 408, endPoint x: 553, endPoint y: 325, distance: 84.1
click at [553, 325] on div "#10 OUTFIT XS, XS Edit Remove #15 OUTFIT XS, S, S Edit Remove #9 OUTFIT S, S, X…" at bounding box center [567, 321] width 295 height 349
click at [555, 385] on div "#10 OUTFIT XS, XS Edit Remove #15 OUTFIT XS, S, S Edit Remove #9 OUTFIT S, S, X…" at bounding box center [567, 321] width 295 height 349
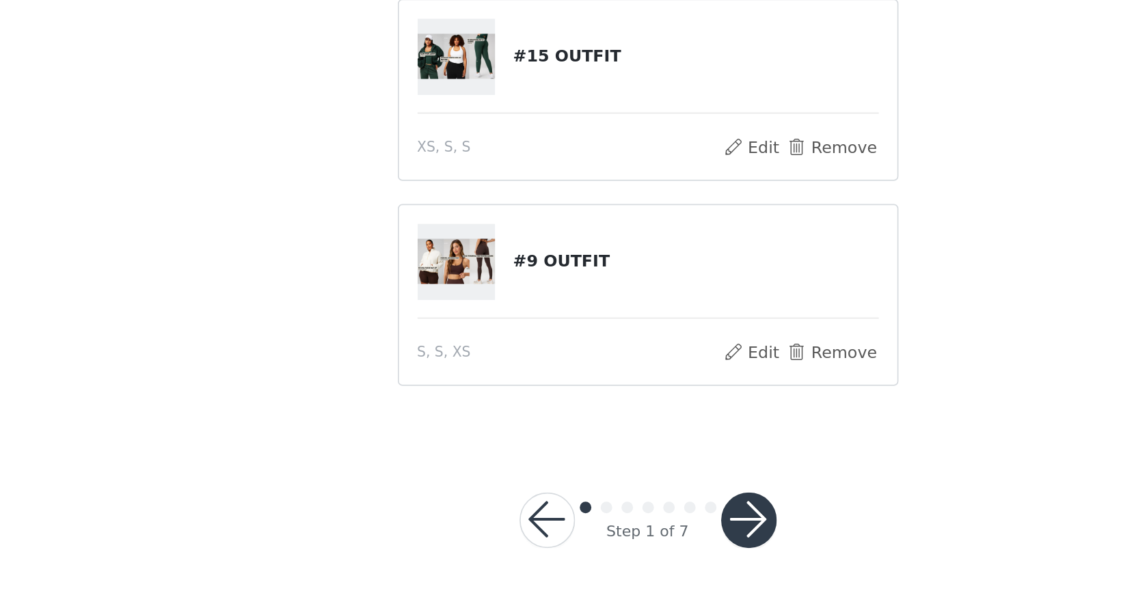
scroll to position [109, 0]
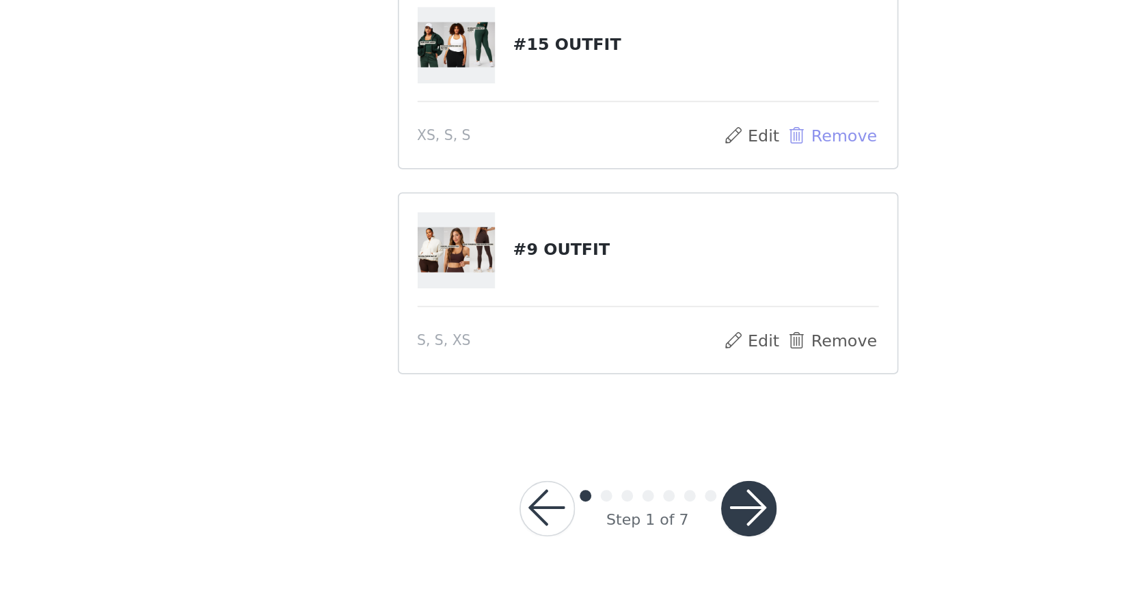
click at [687, 321] on button "Remove" at bounding box center [675, 323] width 55 height 16
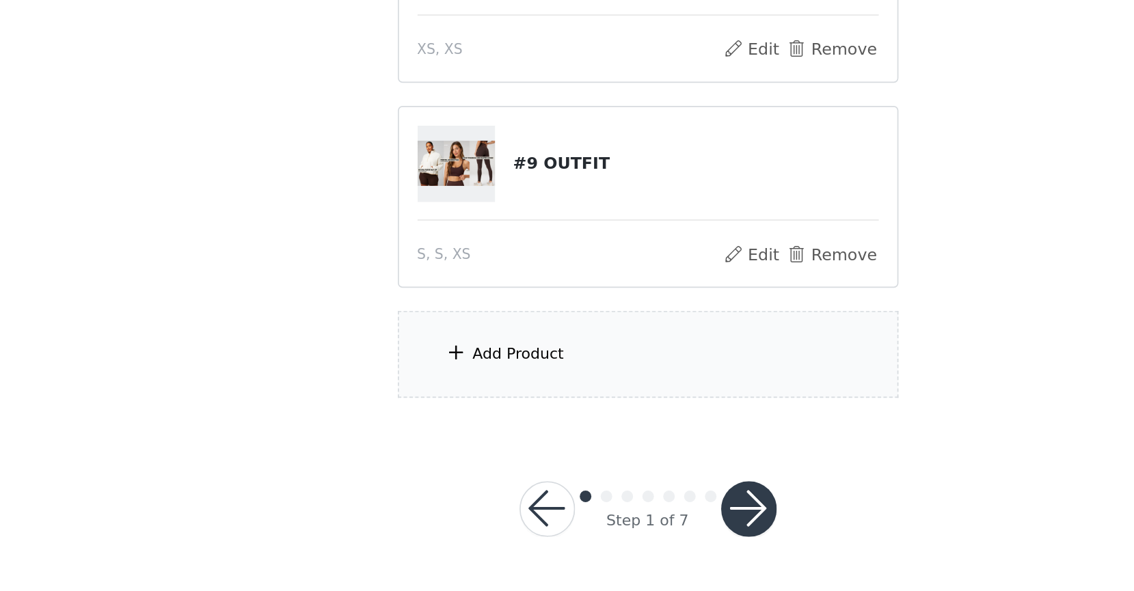
scroll to position [76, 0]
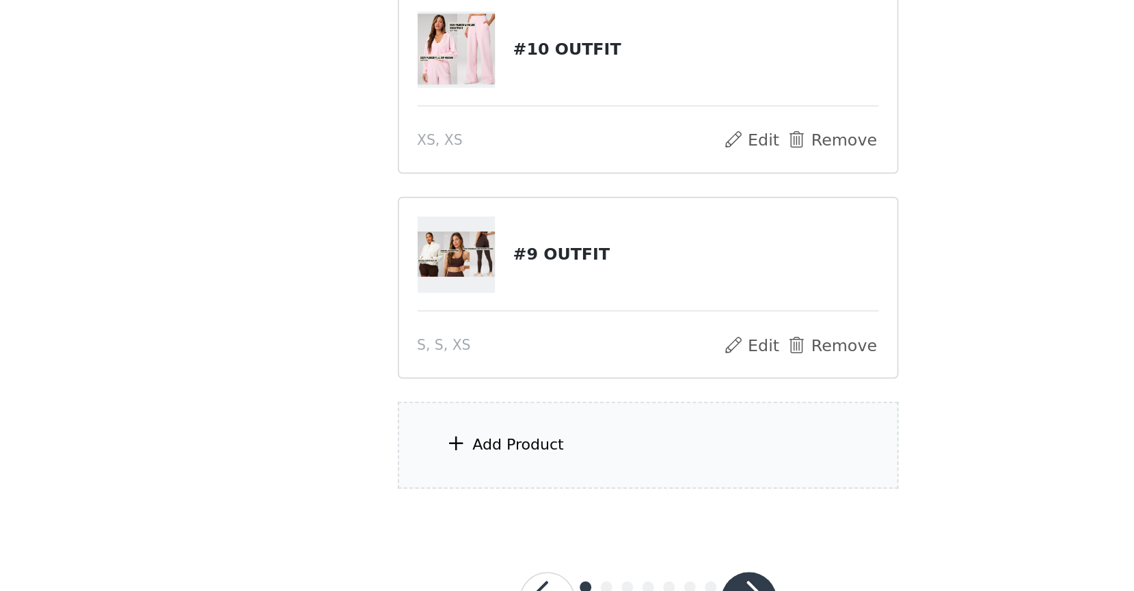
click at [479, 452] on div "Add Product" at bounding box center [491, 452] width 54 height 14
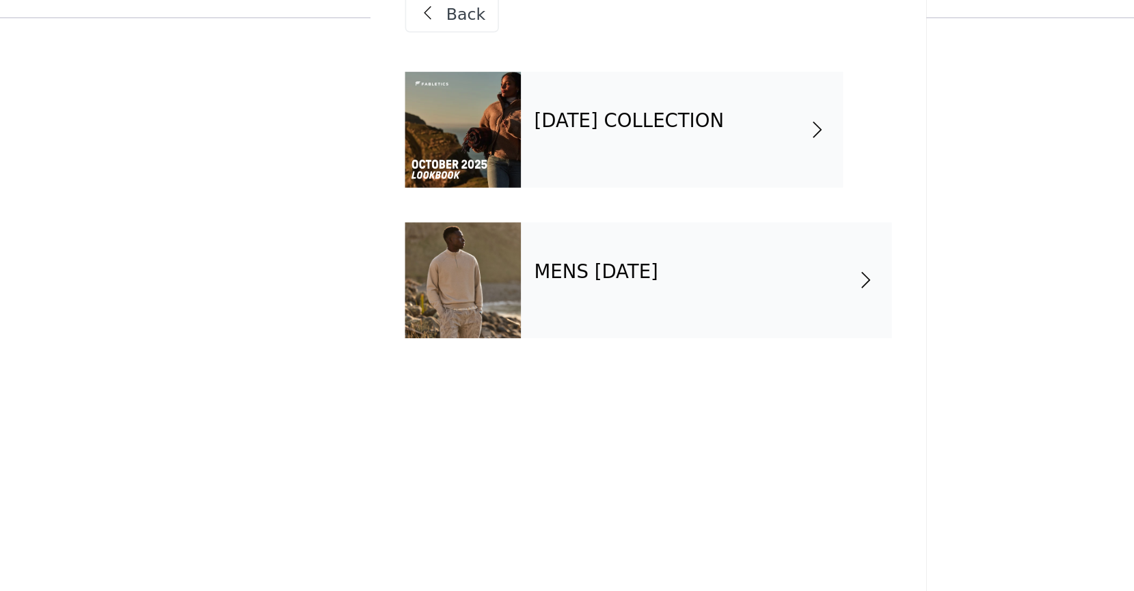
scroll to position [73, 0]
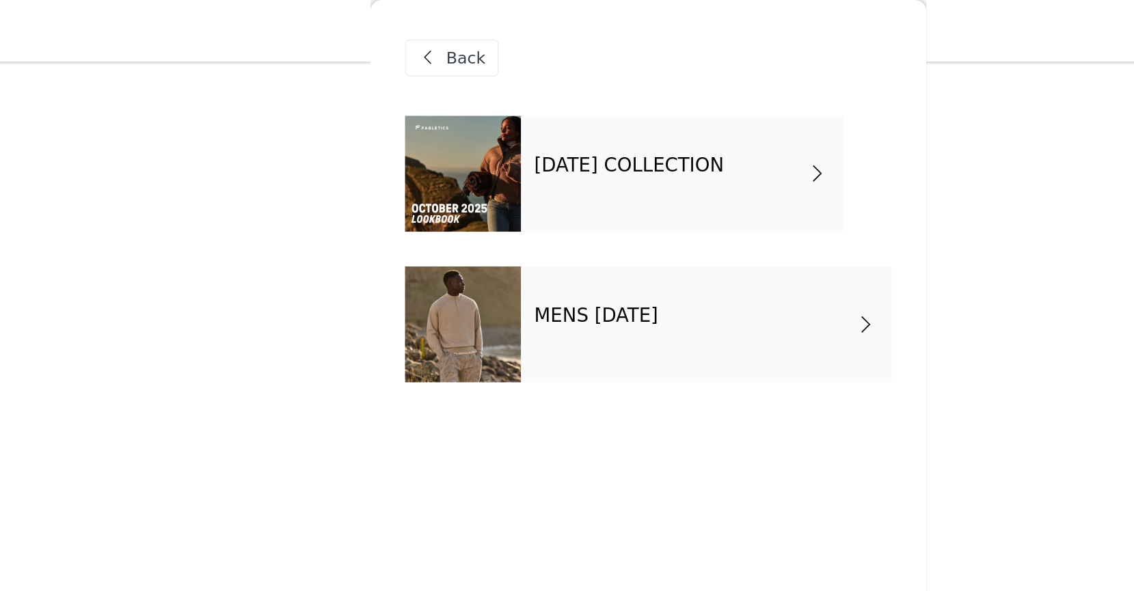
click at [560, 95] on h4 "[DATE] COLLECTION" at bounding box center [557, 98] width 112 height 12
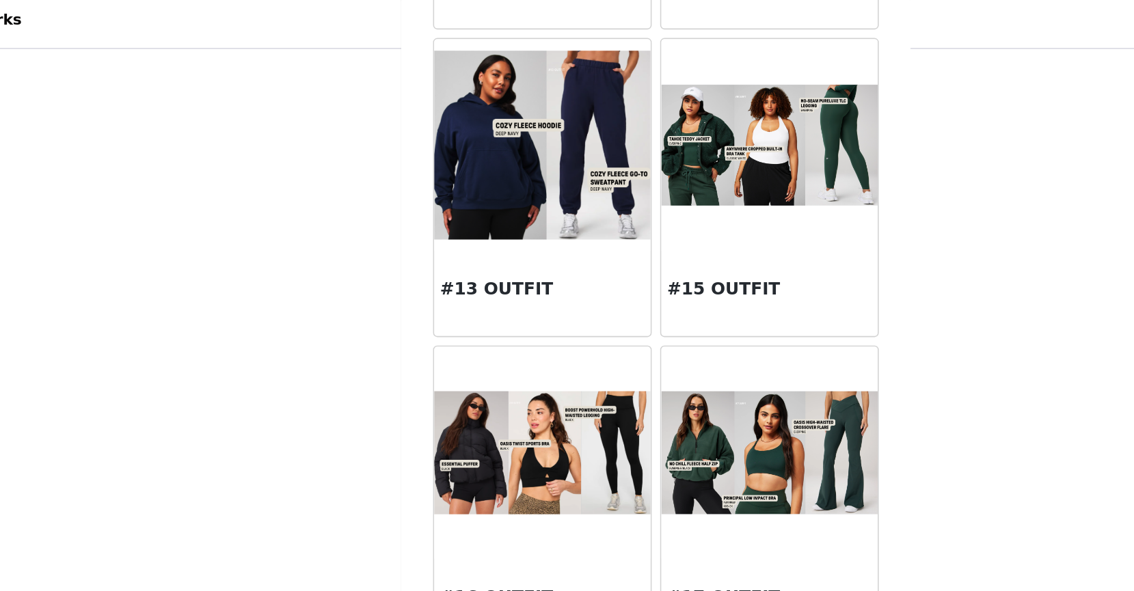
scroll to position [1230, 0]
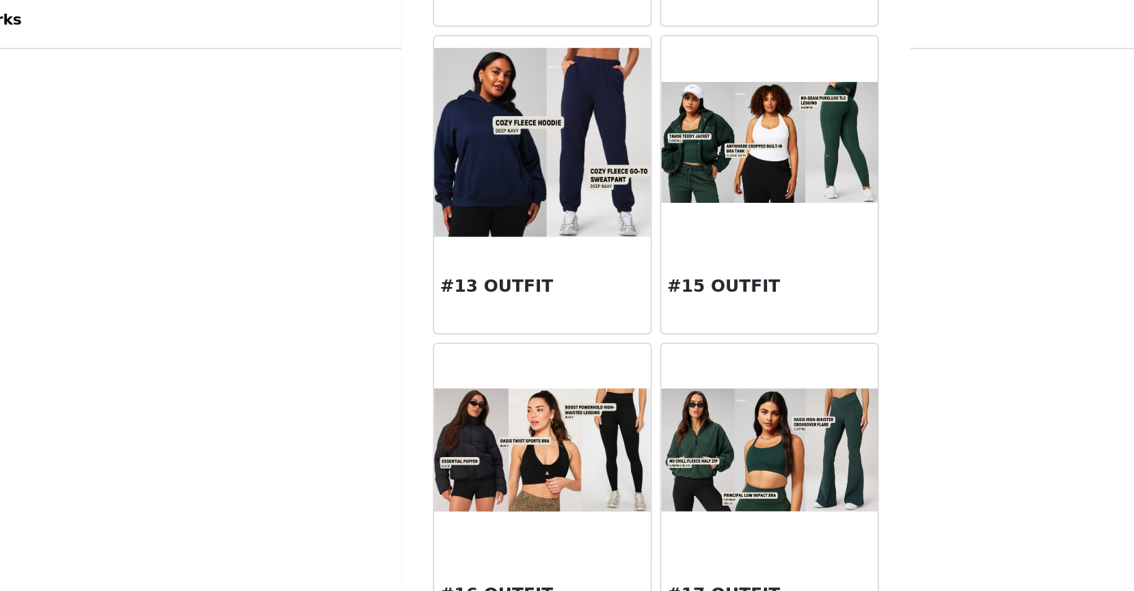
click at [641, 126] on img at bounding box center [640, 97] width 139 height 79
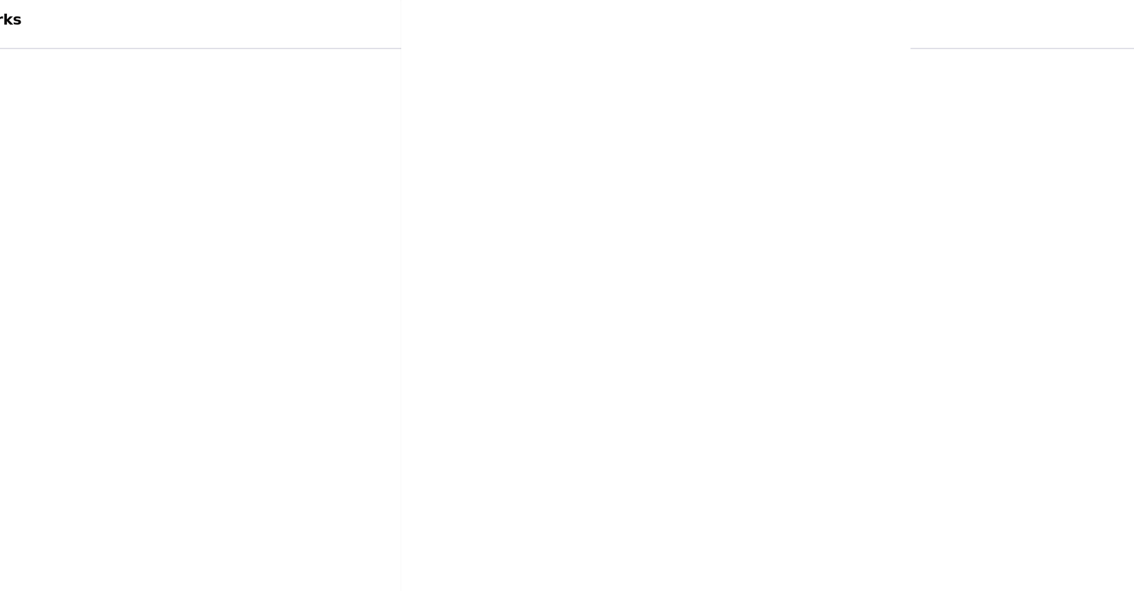
scroll to position [0, 0]
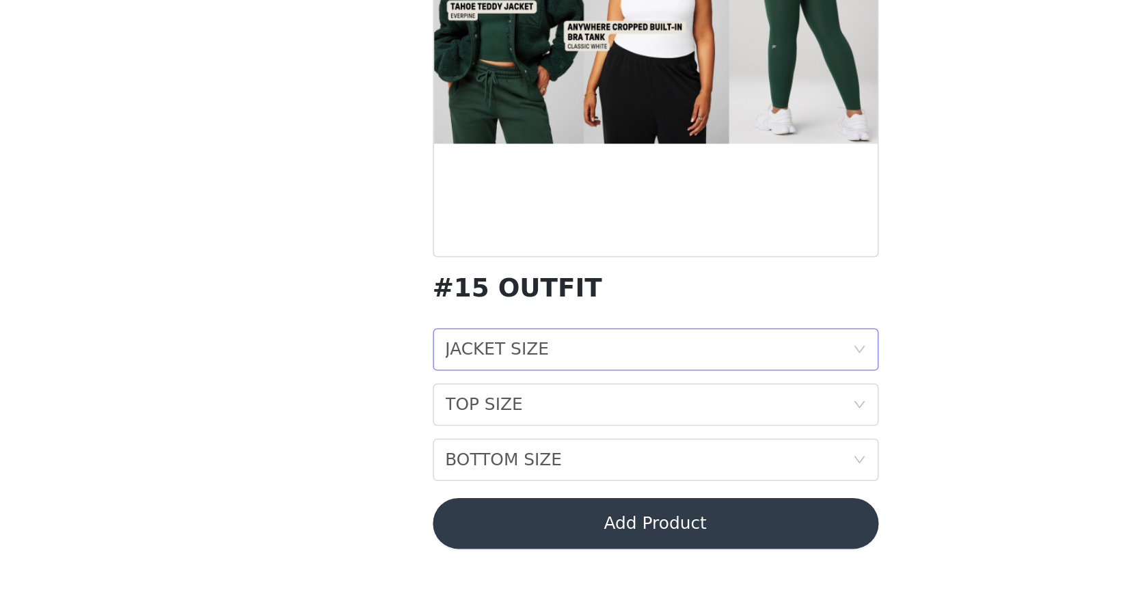
click at [474, 432] on div "JACKET SIZE" at bounding box center [465, 436] width 67 height 26
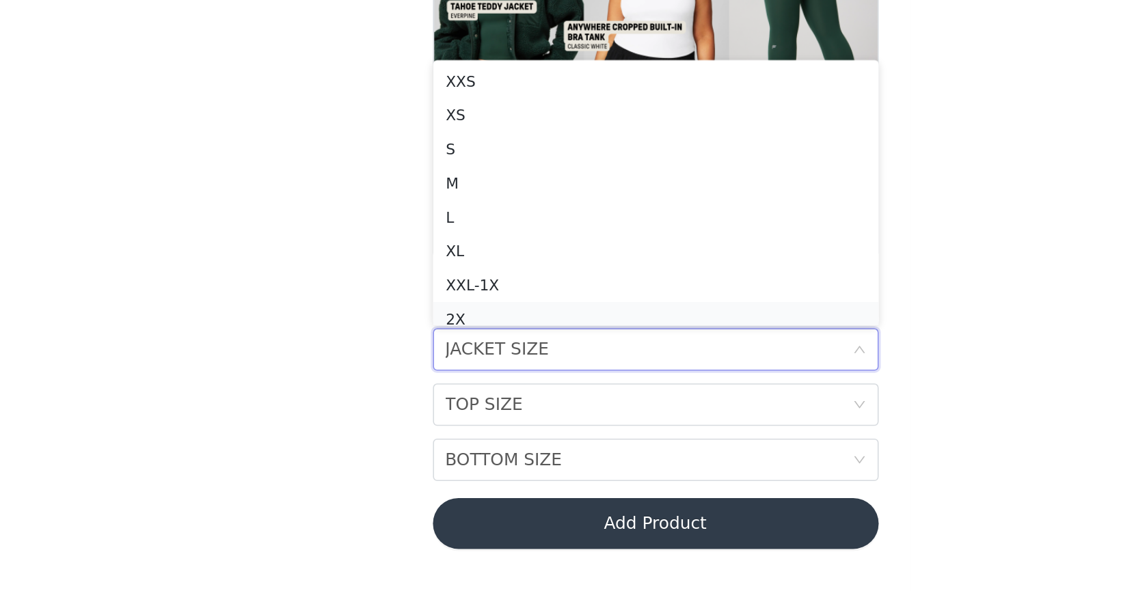
scroll to position [7, 0]
click at [483, 281] on div "XS" at bounding box center [567, 277] width 271 height 15
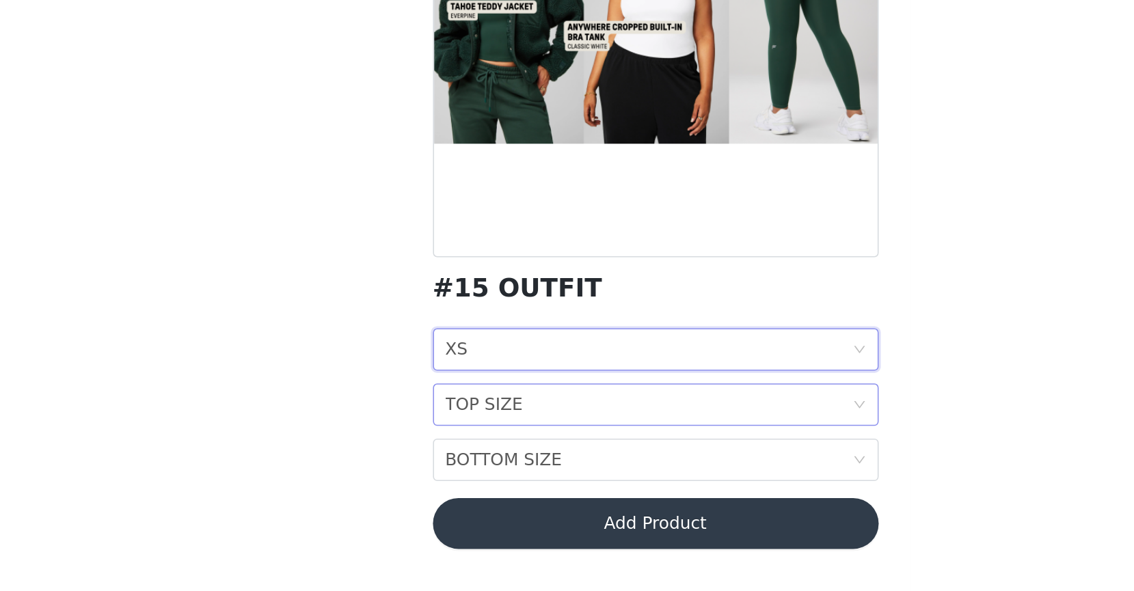
click at [475, 458] on div "TOP SIZE" at bounding box center [457, 471] width 50 height 26
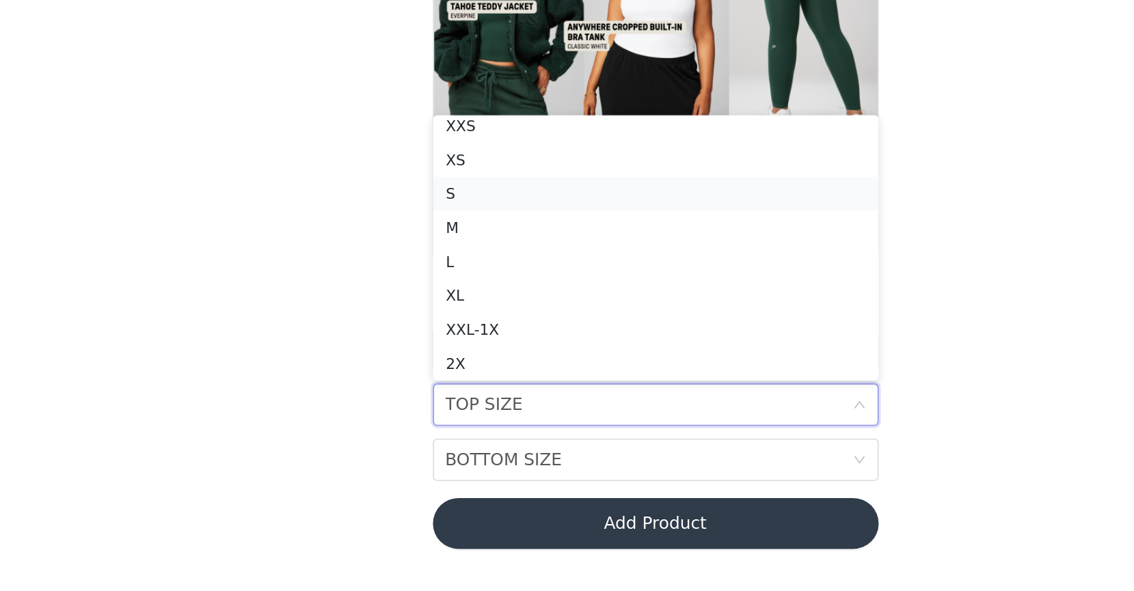
click at [474, 332] on div "S" at bounding box center [567, 335] width 271 height 15
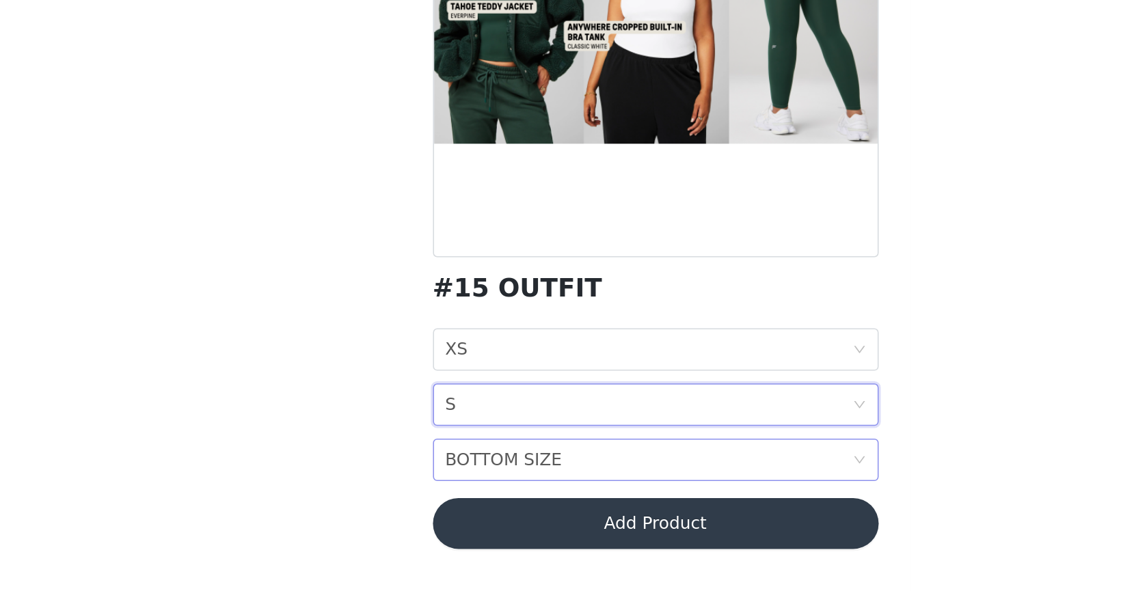
click at [474, 509] on div "BOTTOM SIZE" at bounding box center [469, 507] width 75 height 26
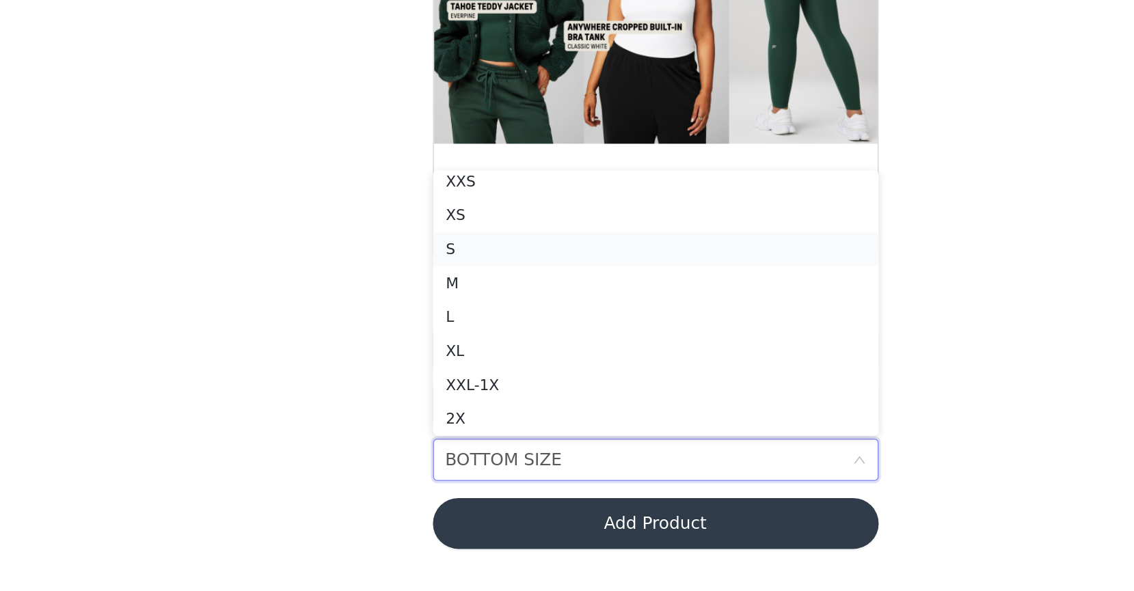
click at [470, 373] on div "S" at bounding box center [567, 370] width 271 height 15
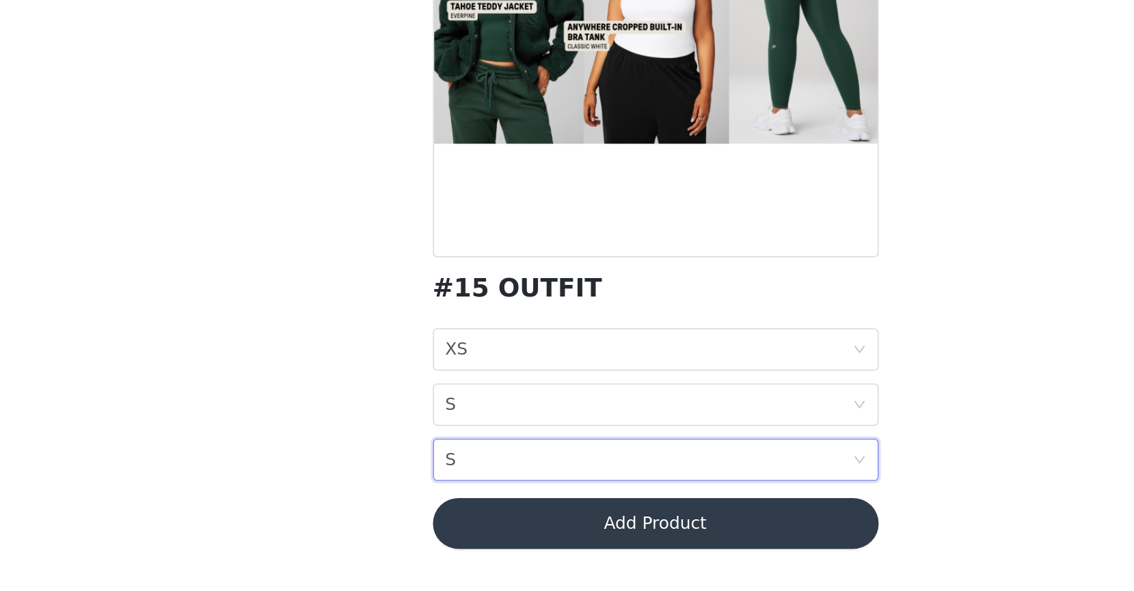
click at [490, 572] on div "#15 OUTFIT JACKET SIZE XS TOP SIZE S BOTTOM SIZE S Add Product" at bounding box center [567, 324] width 287 height 512
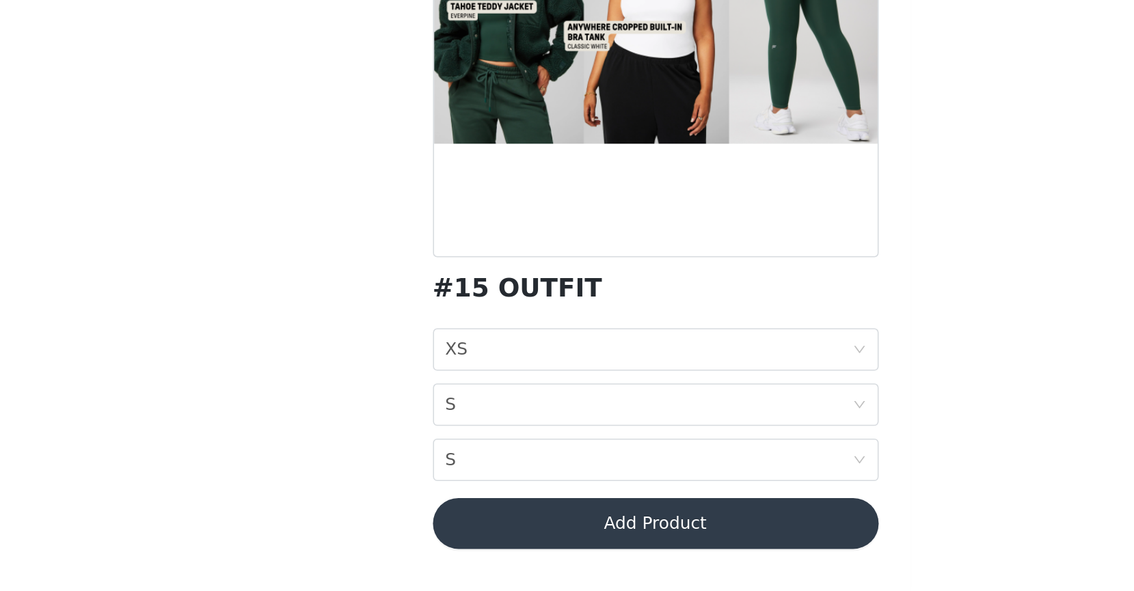
click at [490, 545] on button "Add Product" at bounding box center [567, 547] width 287 height 33
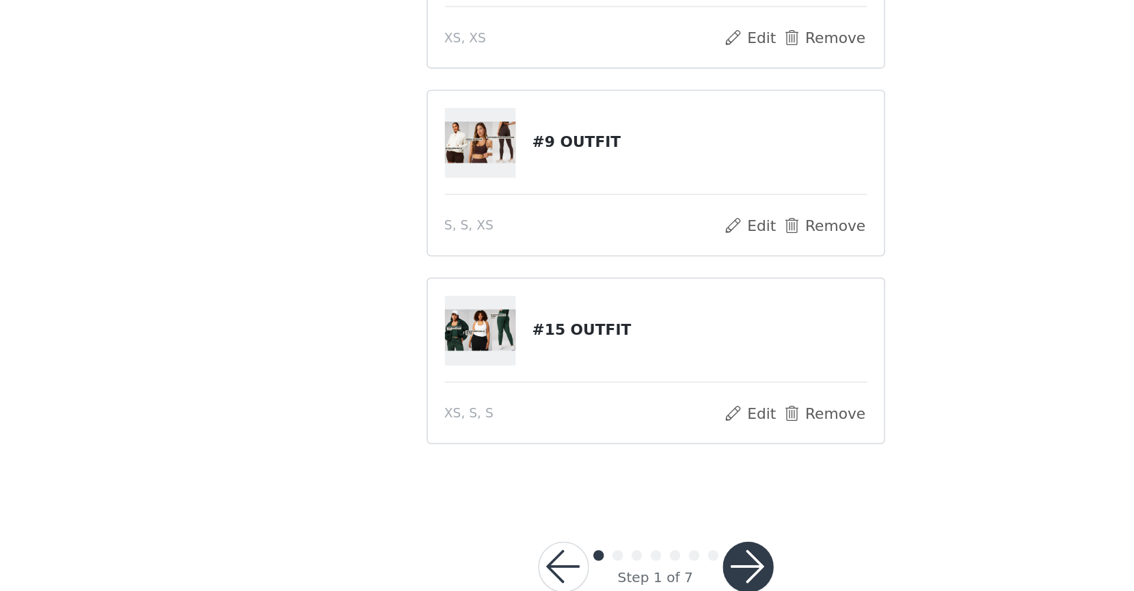
scroll to position [109, 0]
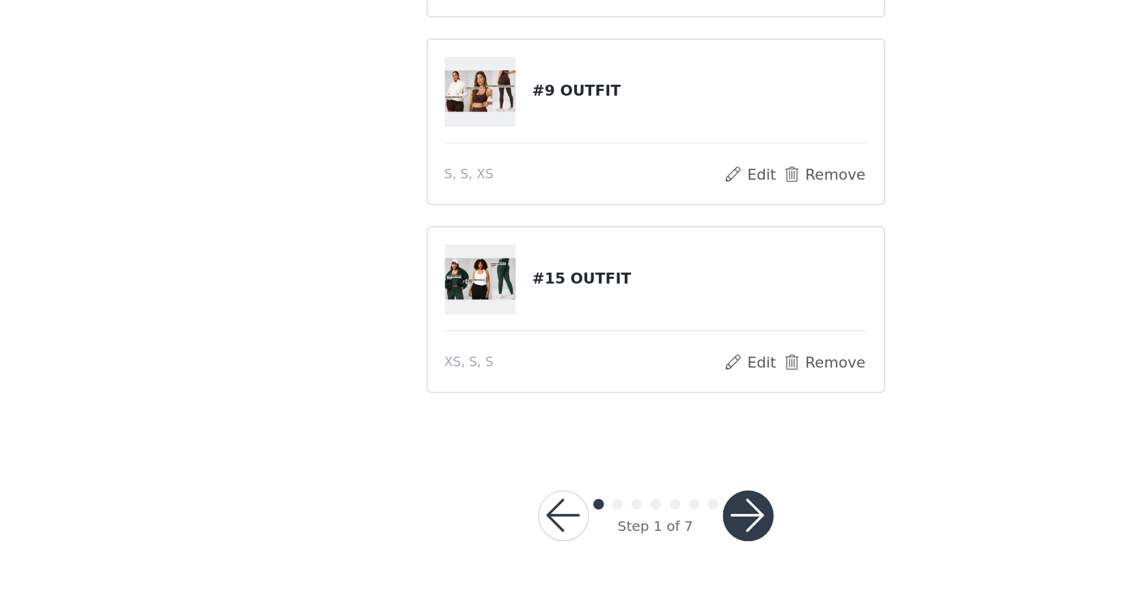
click at [620, 544] on button "button" at bounding box center [627, 543] width 33 height 33
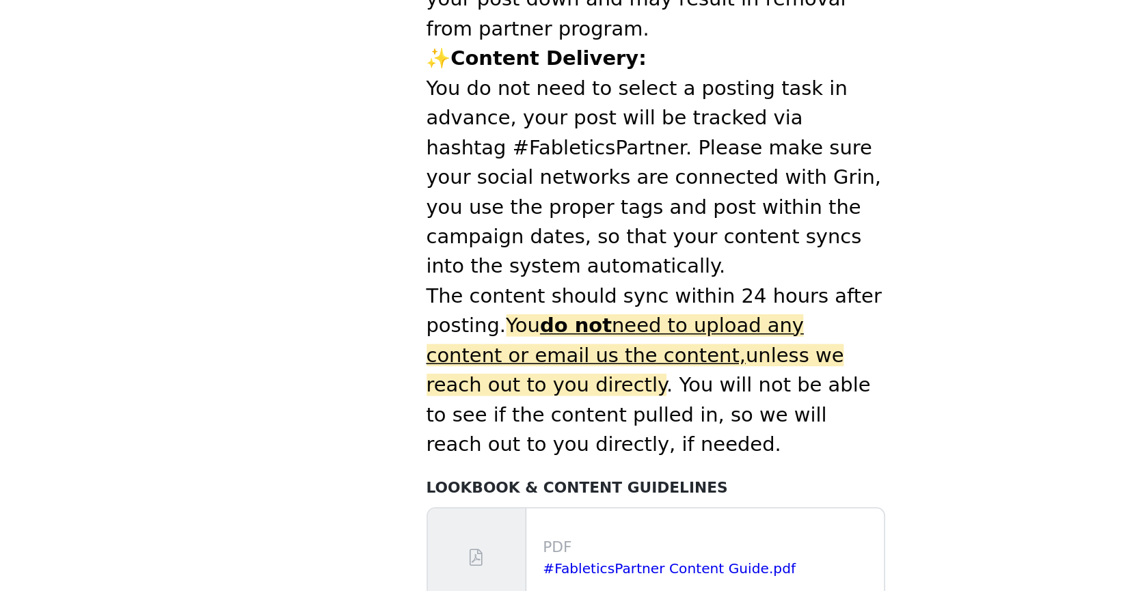
scroll to position [572, 0]
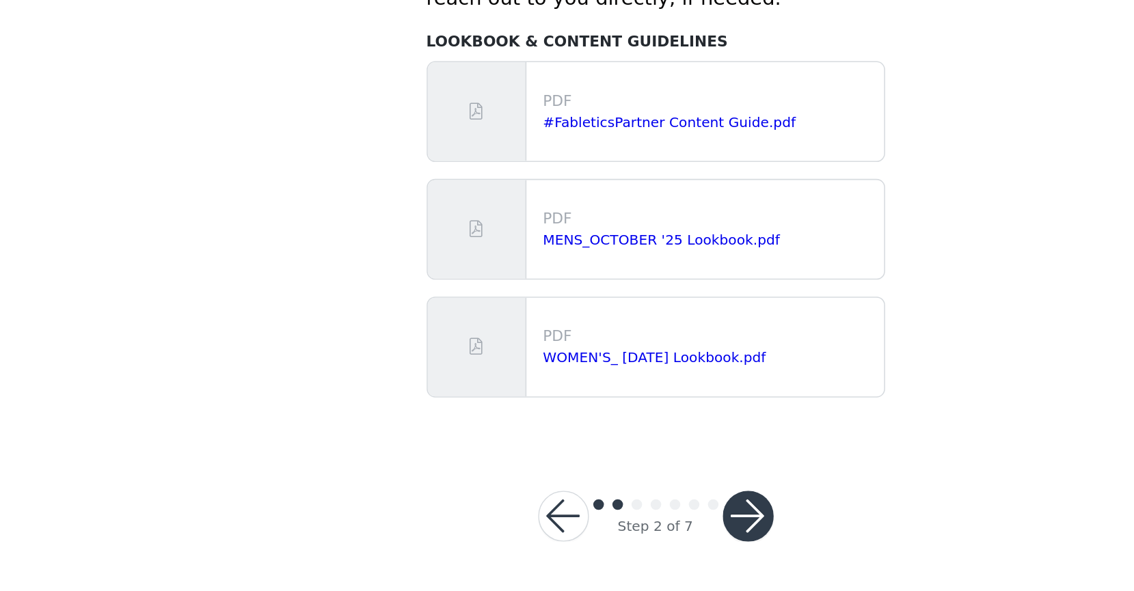
click at [635, 534] on button "button" at bounding box center [627, 543] width 33 height 33
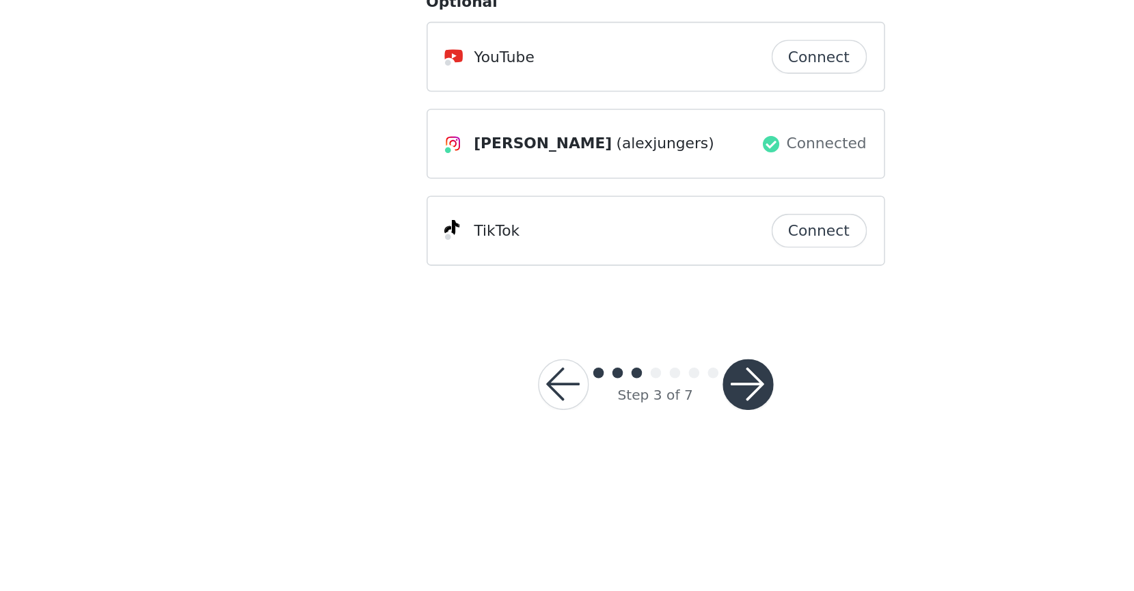
click at [623, 454] on button "button" at bounding box center [627, 458] width 33 height 33
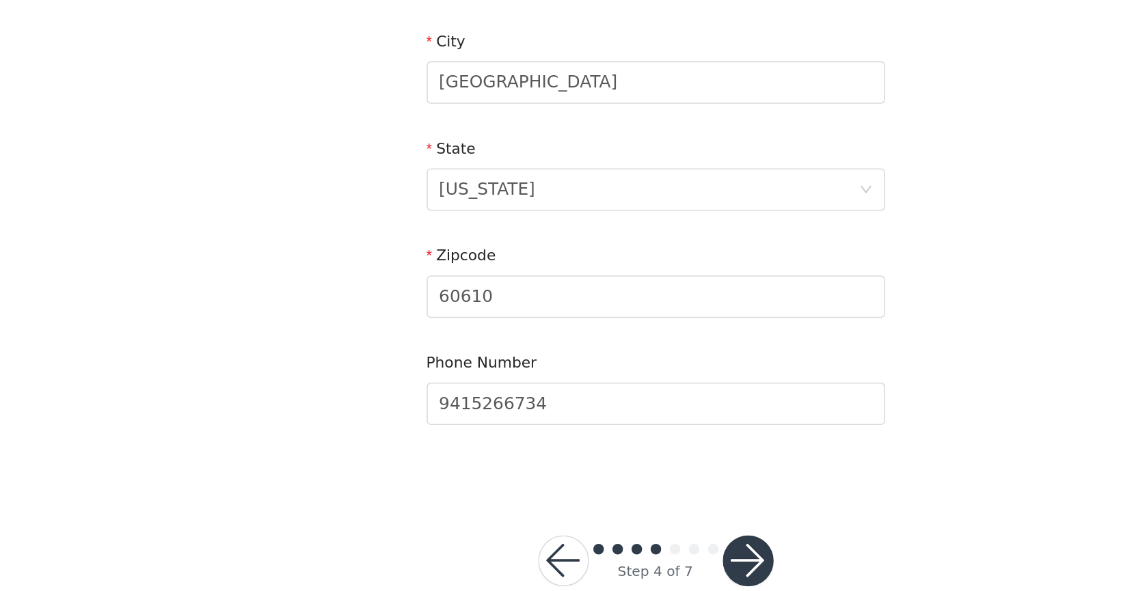
scroll to position [341, 0]
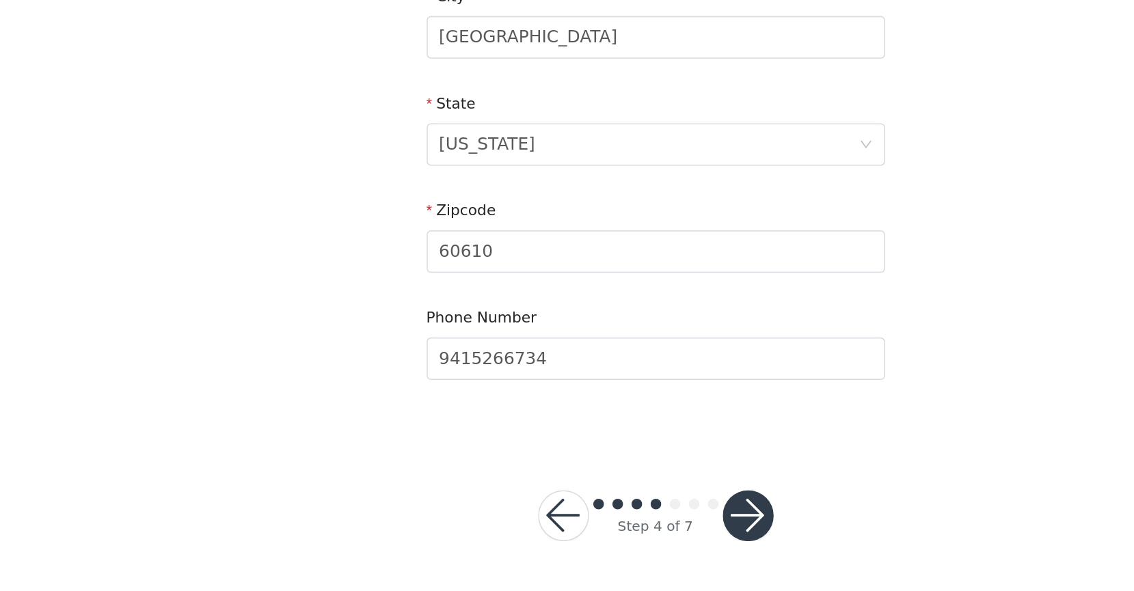
click at [627, 535] on button "button" at bounding box center [627, 543] width 33 height 33
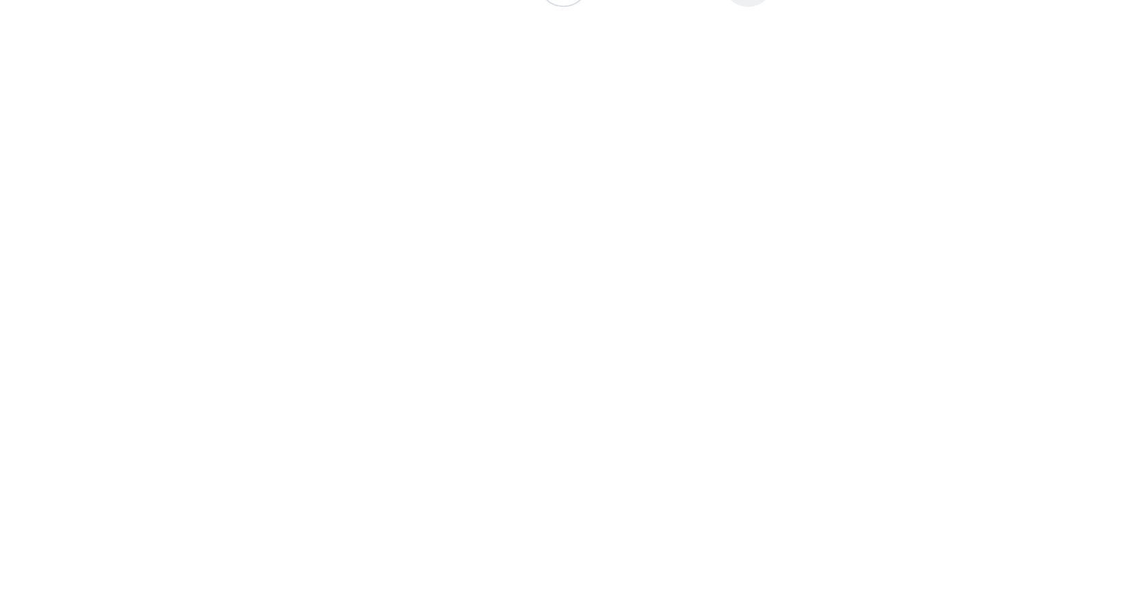
scroll to position [144, 0]
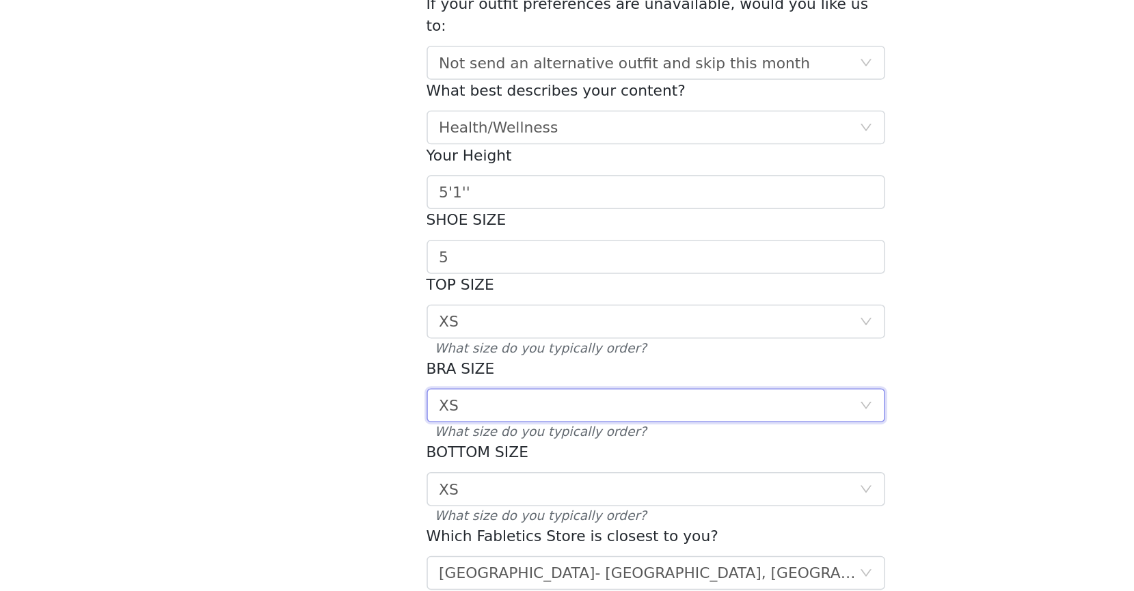
click at [509, 311] on div "Select XS" at bounding box center [563, 321] width 270 height 21
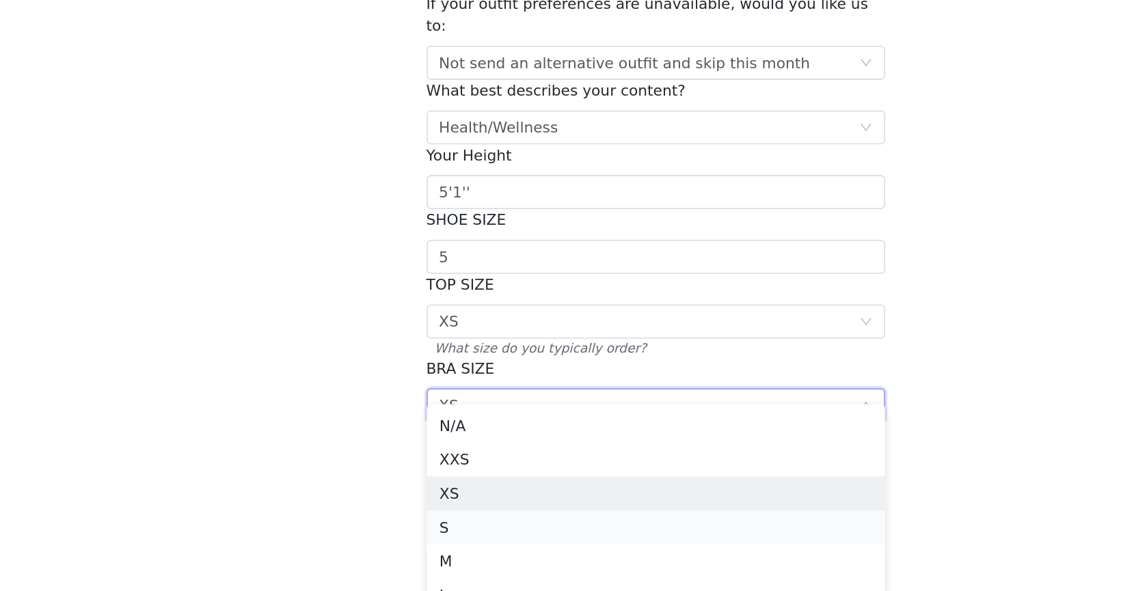
click at [468, 394] on li "S" at bounding box center [567, 400] width 295 height 22
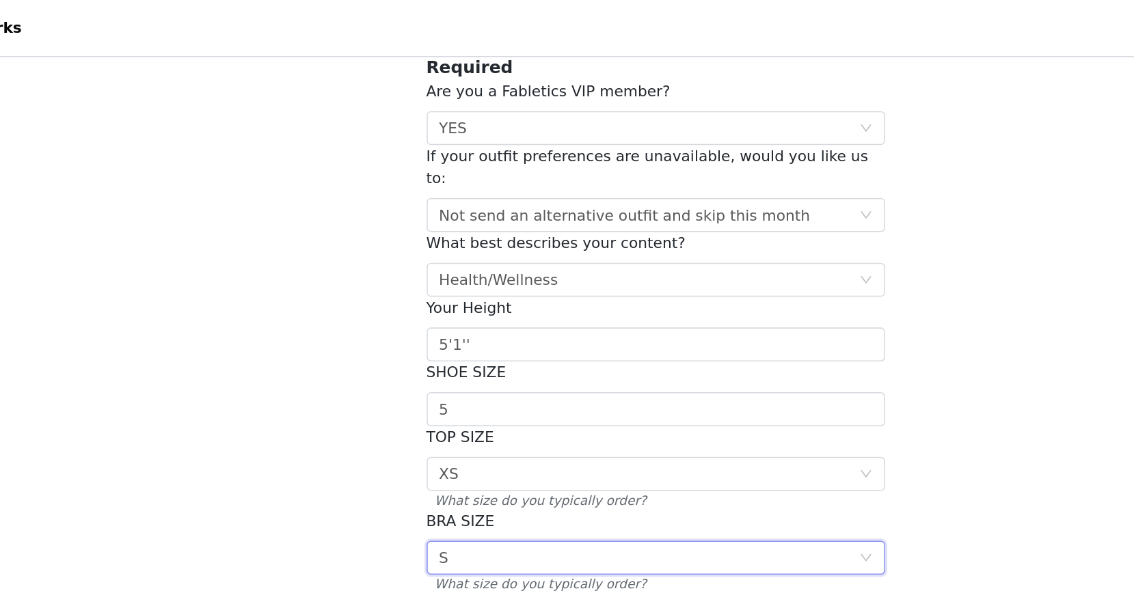
scroll to position [105, 0]
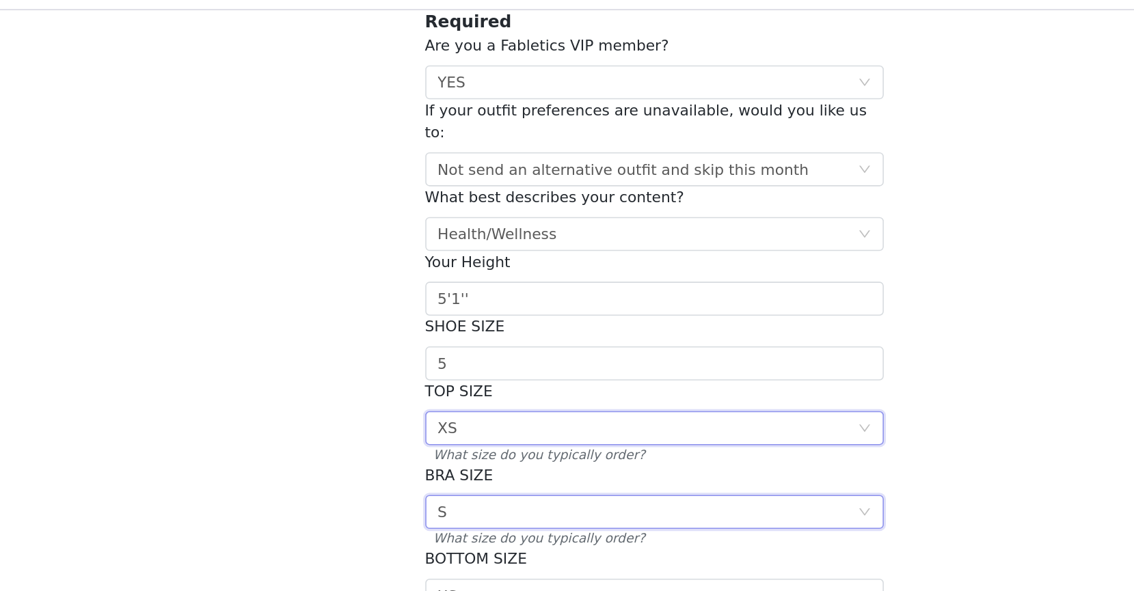
click at [450, 296] on div "Select XS" at bounding box center [563, 306] width 270 height 21
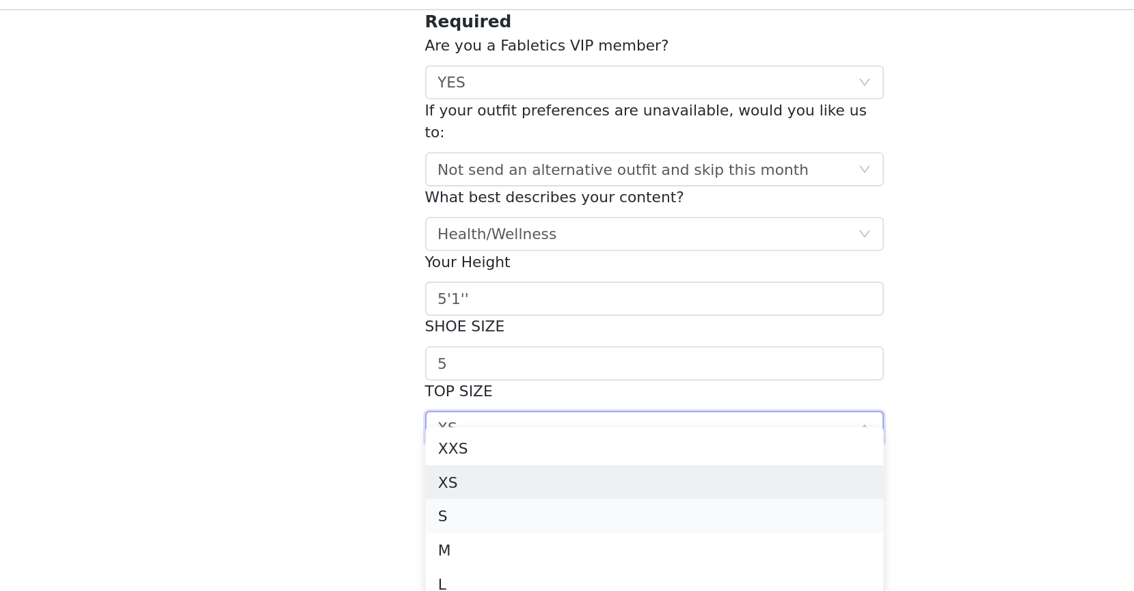
click at [440, 362] on li "S" at bounding box center [567, 363] width 295 height 22
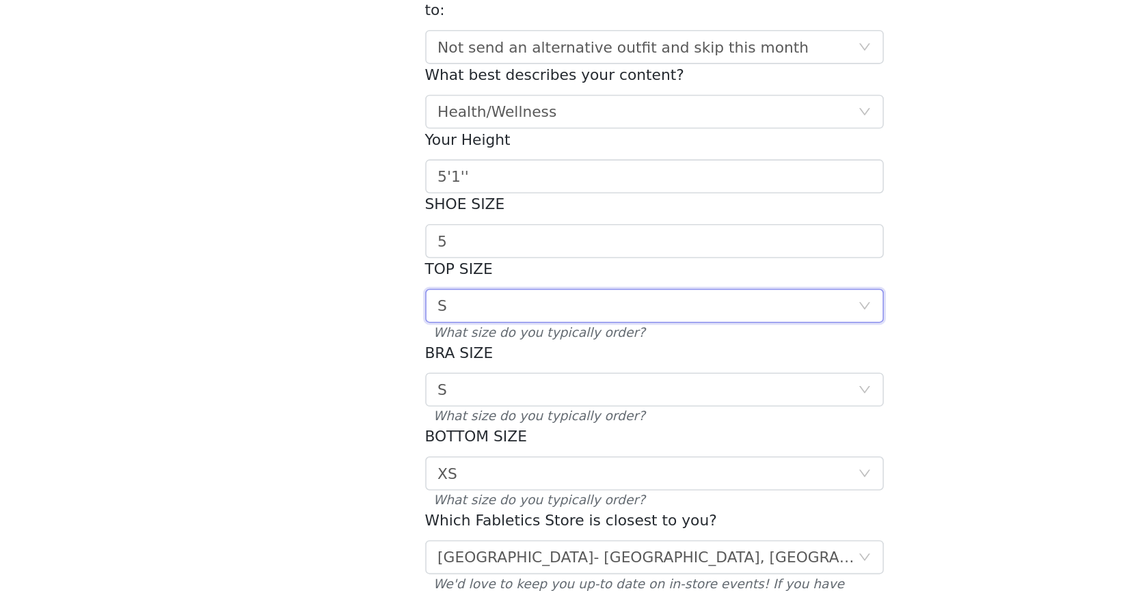
scroll to position [144, 0]
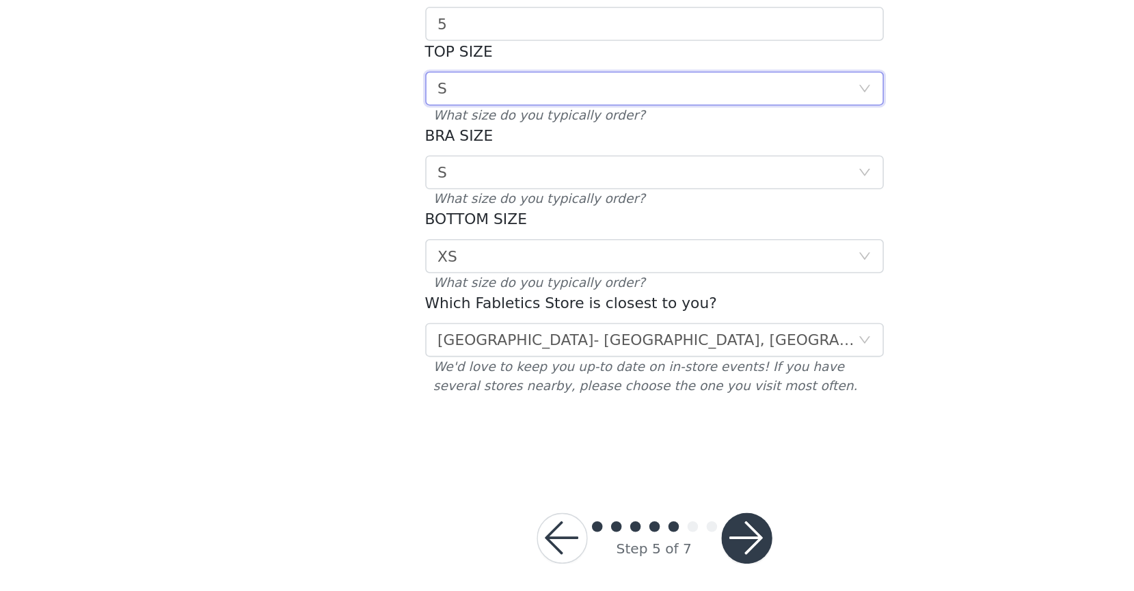
click at [625, 546] on button "button" at bounding box center [627, 557] width 33 height 33
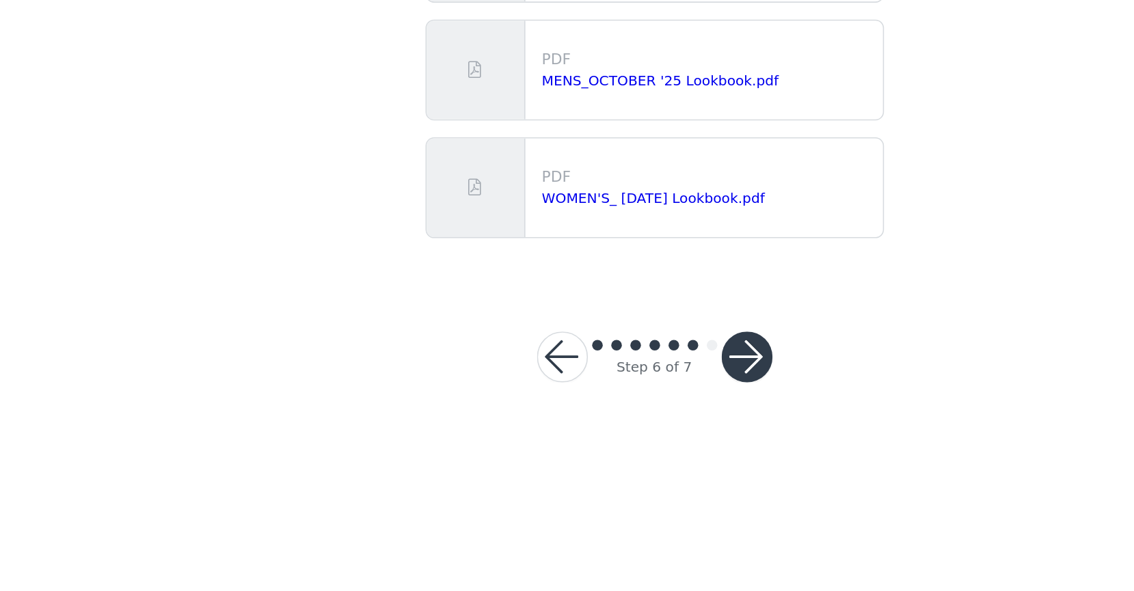
click at [630, 431] on button "button" at bounding box center [627, 440] width 33 height 33
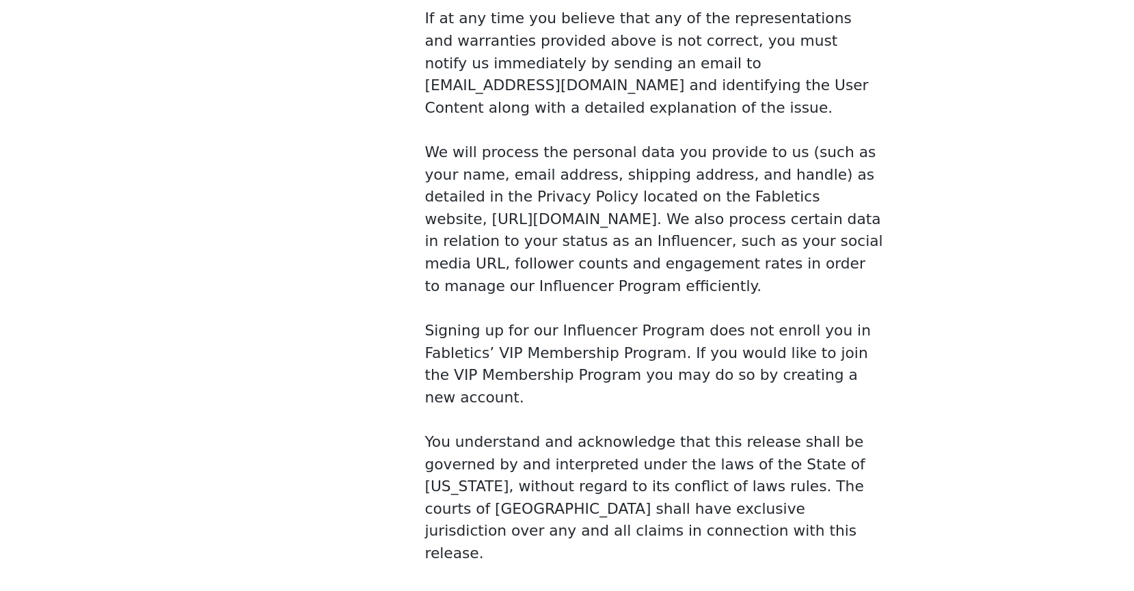
scroll to position [959, 0]
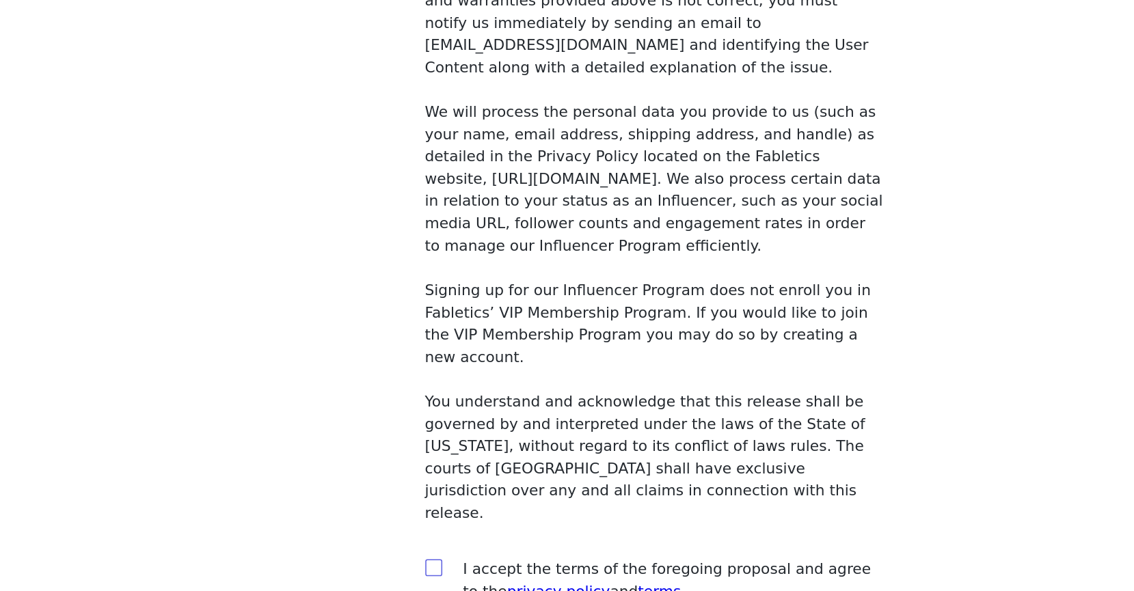
click at [423, 571] on input "checkbox" at bounding box center [425, 576] width 10 height 10
checkbox input "true"
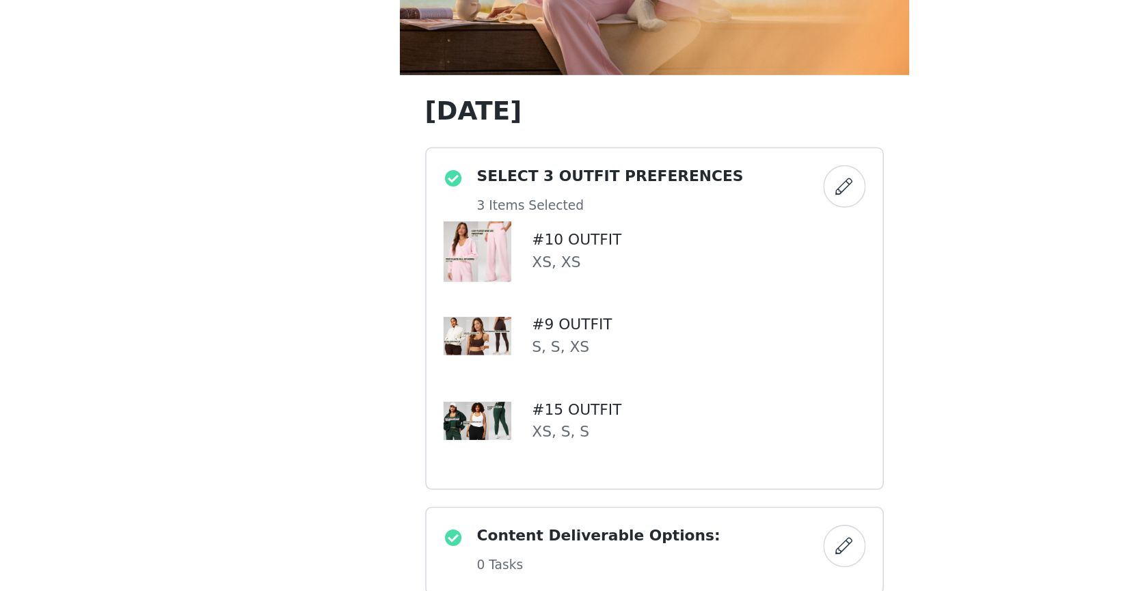
scroll to position [959, 0]
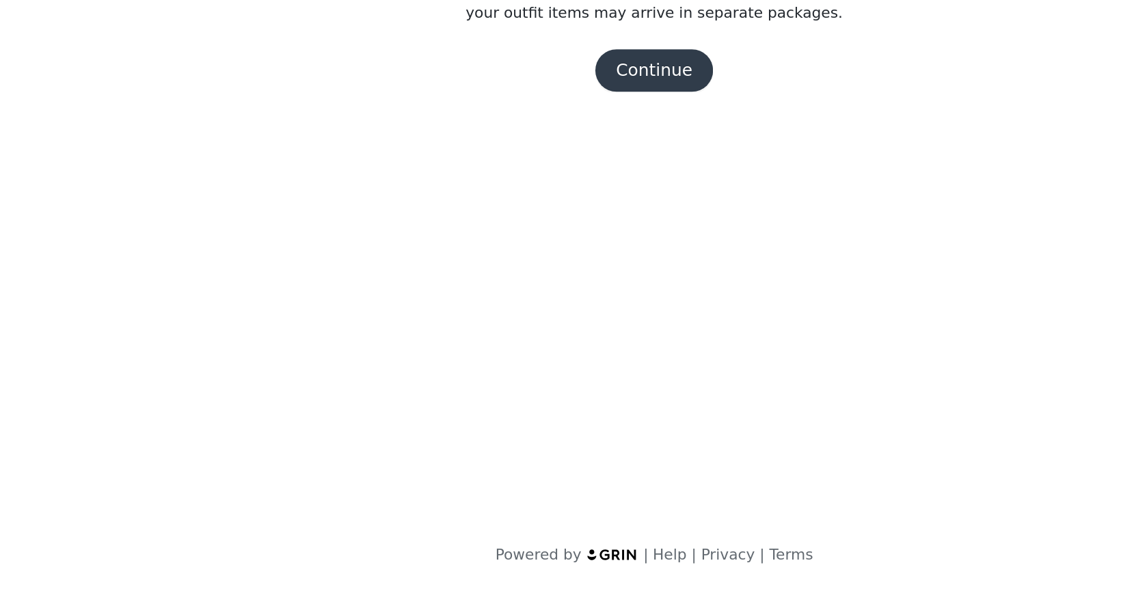
scroll to position [0, 0]
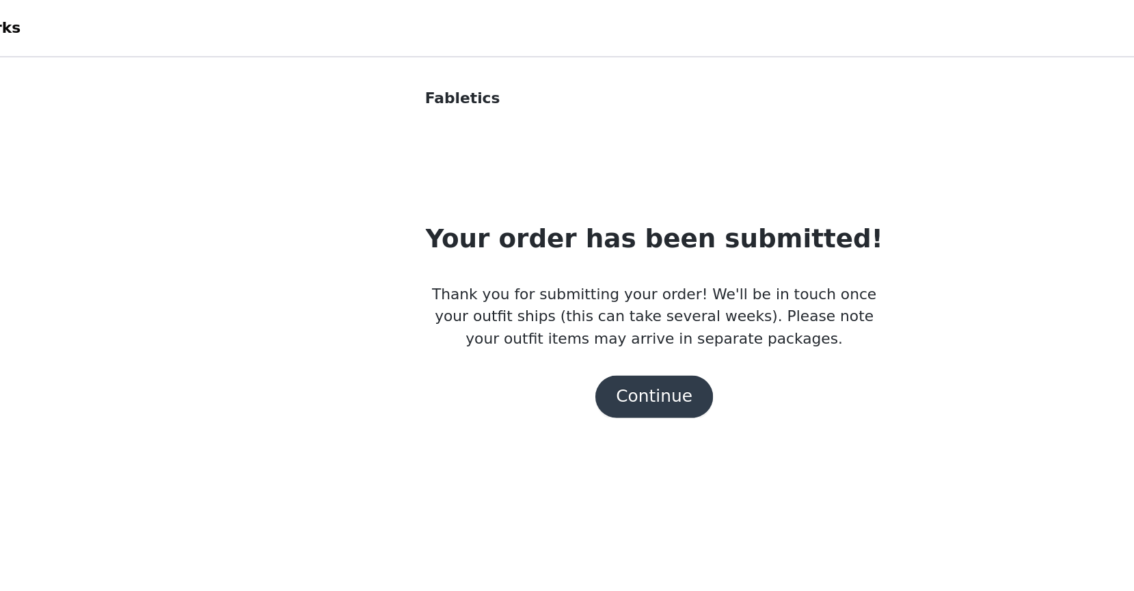
click at [588, 248] on button "Continue" at bounding box center [567, 255] width 77 height 27
